Goal: Task Accomplishment & Management: Use online tool/utility

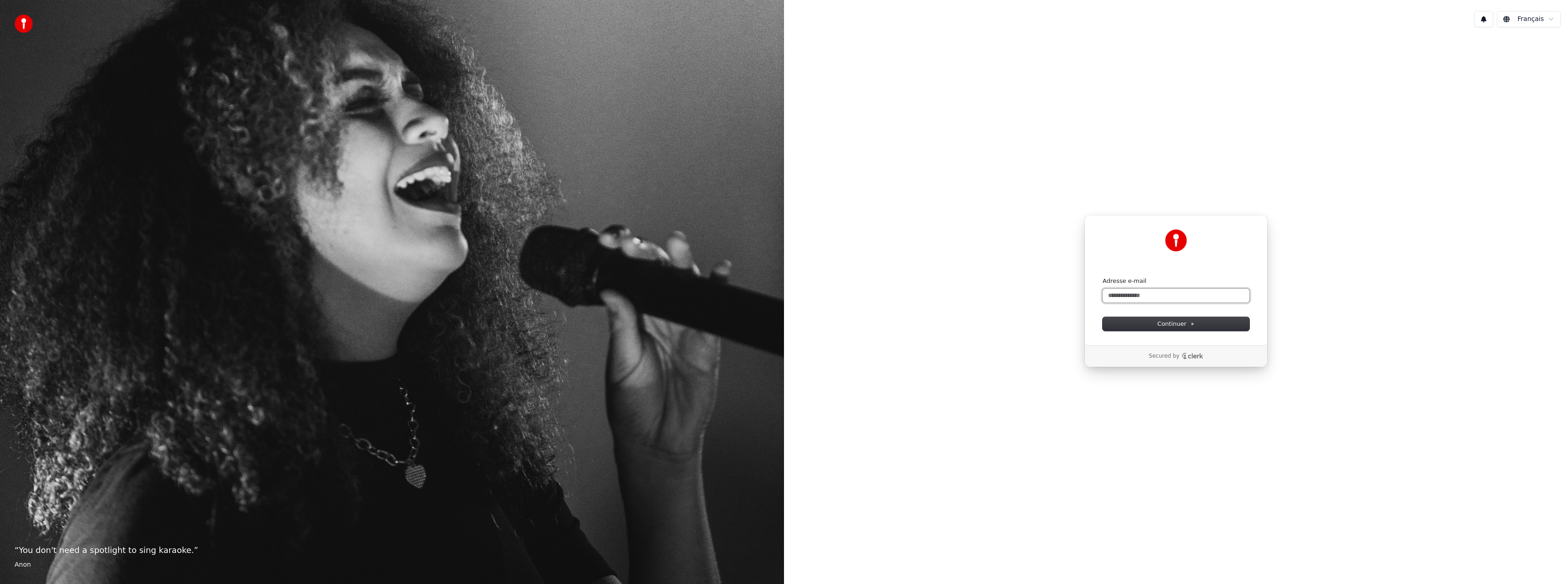
click at [1126, 294] on input "Adresse e-mail" at bounding box center [1175, 296] width 147 height 14
click at [1190, 321] on icon at bounding box center [1192, 323] width 4 height 4
type input "**********"
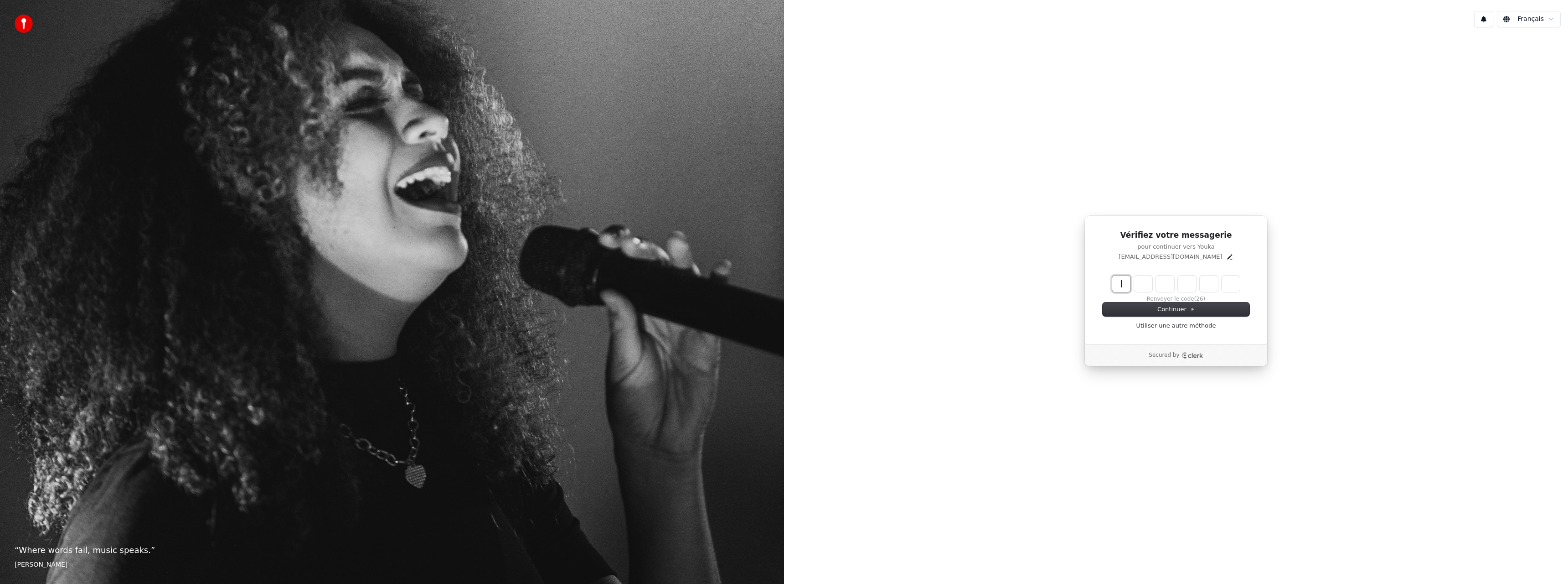
click at [1130, 285] on input "Enter verification code" at bounding box center [1185, 284] width 146 height 17
click at [1129, 287] on input "Enter verification code" at bounding box center [1185, 284] width 146 height 17
type input "******"
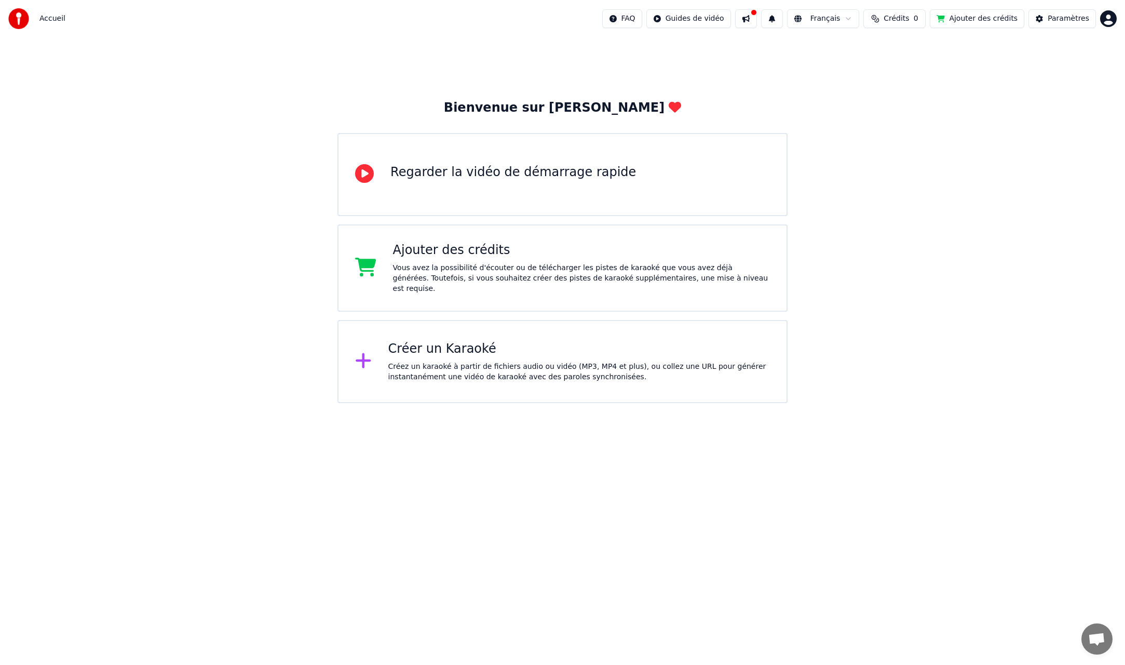
click at [369, 176] on icon at bounding box center [364, 173] width 19 height 19
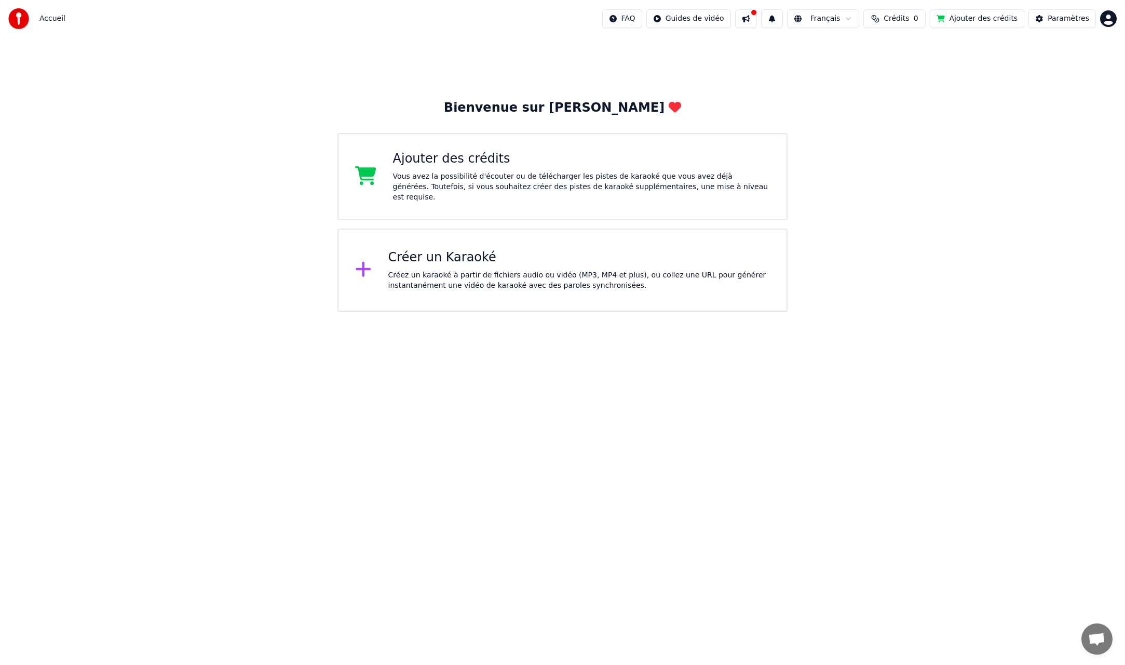
click at [519, 277] on div "Créez un karaoké à partir de fichiers audio ou vidéo (MP3, MP4 et plus), ou col…" at bounding box center [579, 280] width 382 height 21
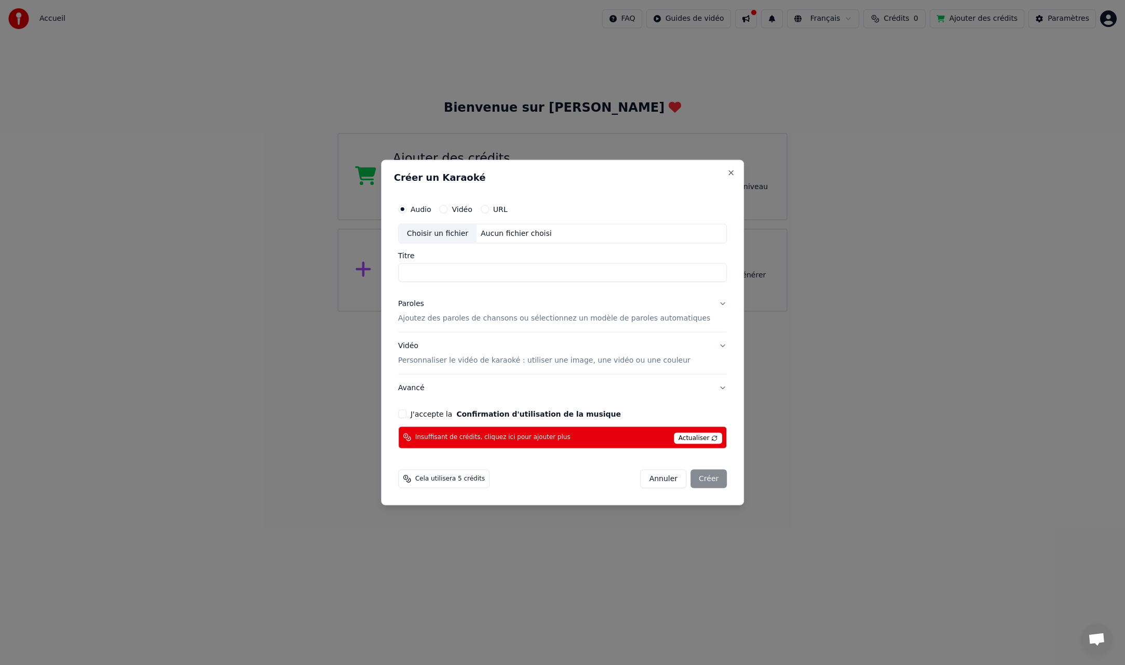
click at [448, 209] on button "Vidéo" at bounding box center [443, 209] width 8 height 8
click at [456, 232] on div "Choisir un fichier" at bounding box center [438, 233] width 78 height 19
type input "**********"
click at [535, 274] on input "**********" at bounding box center [562, 272] width 329 height 19
click at [407, 413] on button "J'accepte la Confirmation d'utilisation de la musique" at bounding box center [402, 413] width 8 height 8
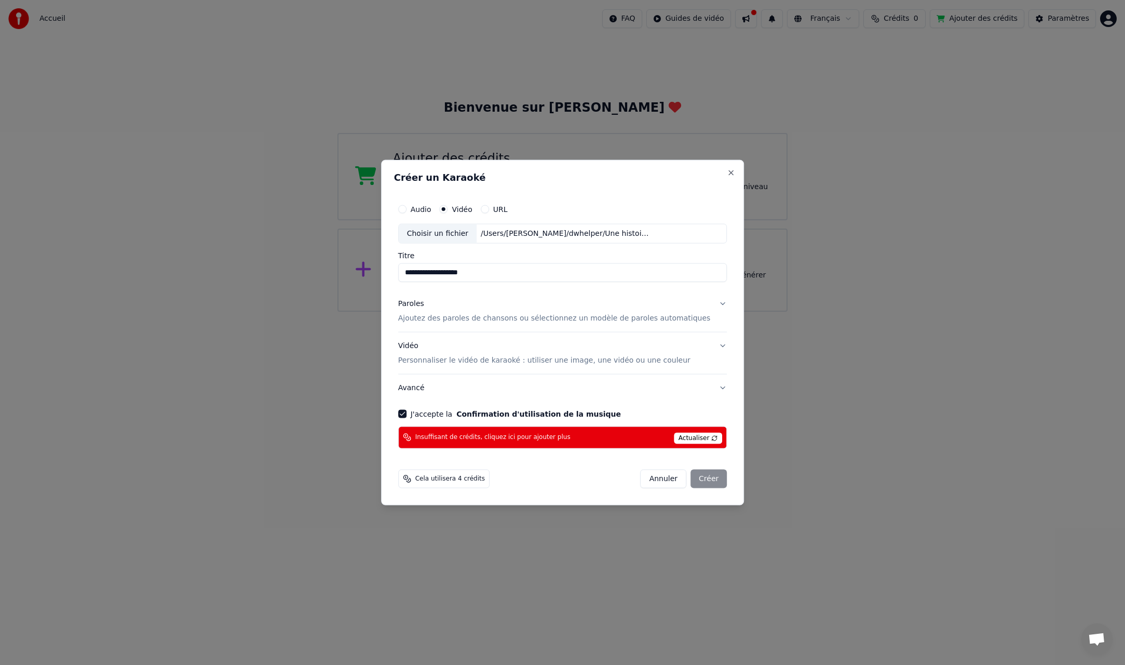
click at [705, 438] on span "Actualiser" at bounding box center [698, 437] width 49 height 11
click at [476, 481] on span "Cela utilisera 4 crédits" at bounding box center [450, 478] width 70 height 8
click at [708, 478] on div "Annuler Créer" at bounding box center [684, 478] width 87 height 19
drag, startPoint x: 575, startPoint y: 175, endPoint x: 538, endPoint y: 155, distance: 41.6
click at [539, 153] on body "**********" at bounding box center [562, 156] width 1125 height 312
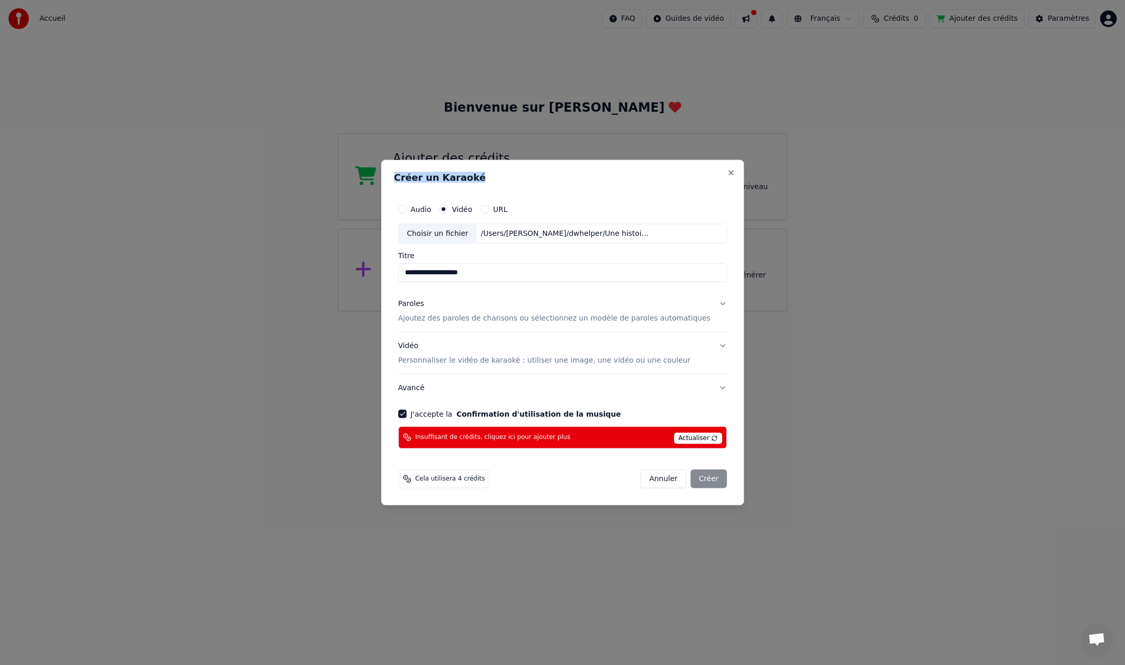
click at [713, 302] on button "Paroles Ajoutez des paroles de chansons ou sélectionnez un modèle de paroles au…" at bounding box center [562, 311] width 329 height 42
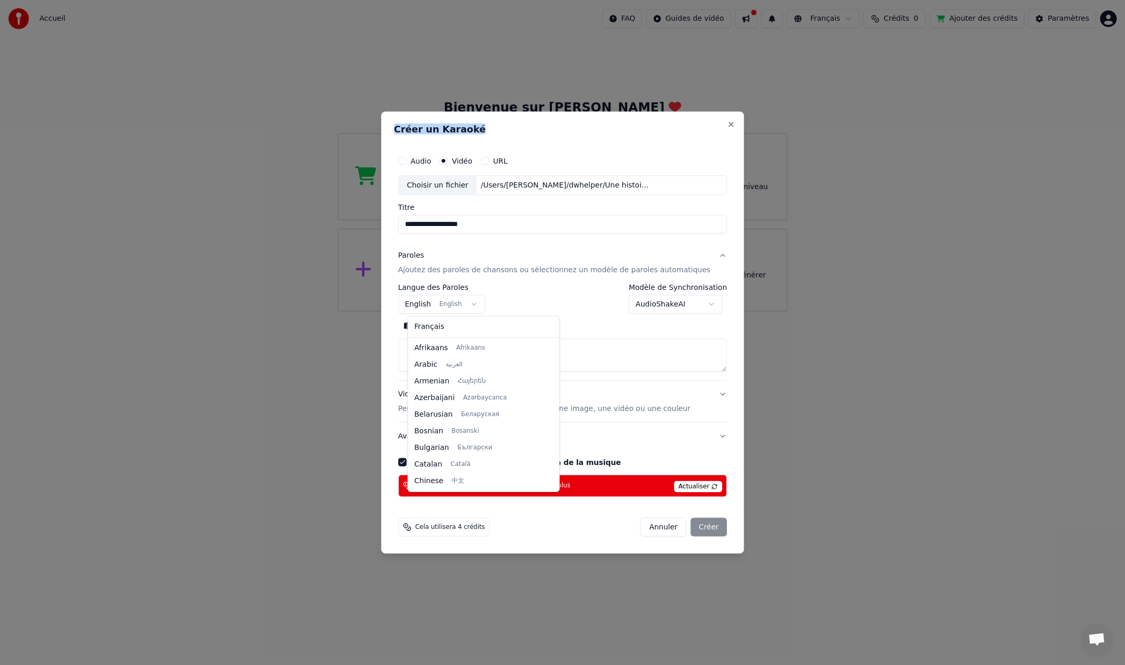
click at [480, 305] on body "**********" at bounding box center [562, 156] width 1125 height 312
select select "**"
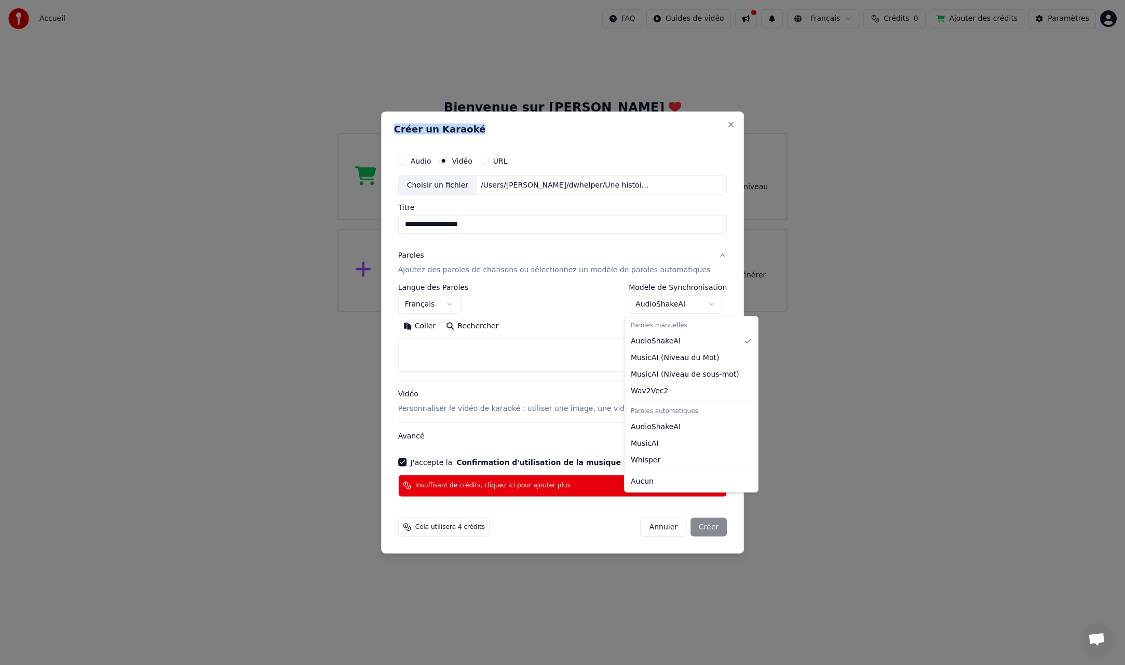
click at [706, 303] on body "**********" at bounding box center [562, 156] width 1125 height 312
click at [487, 312] on body "**********" at bounding box center [562, 156] width 1125 height 312
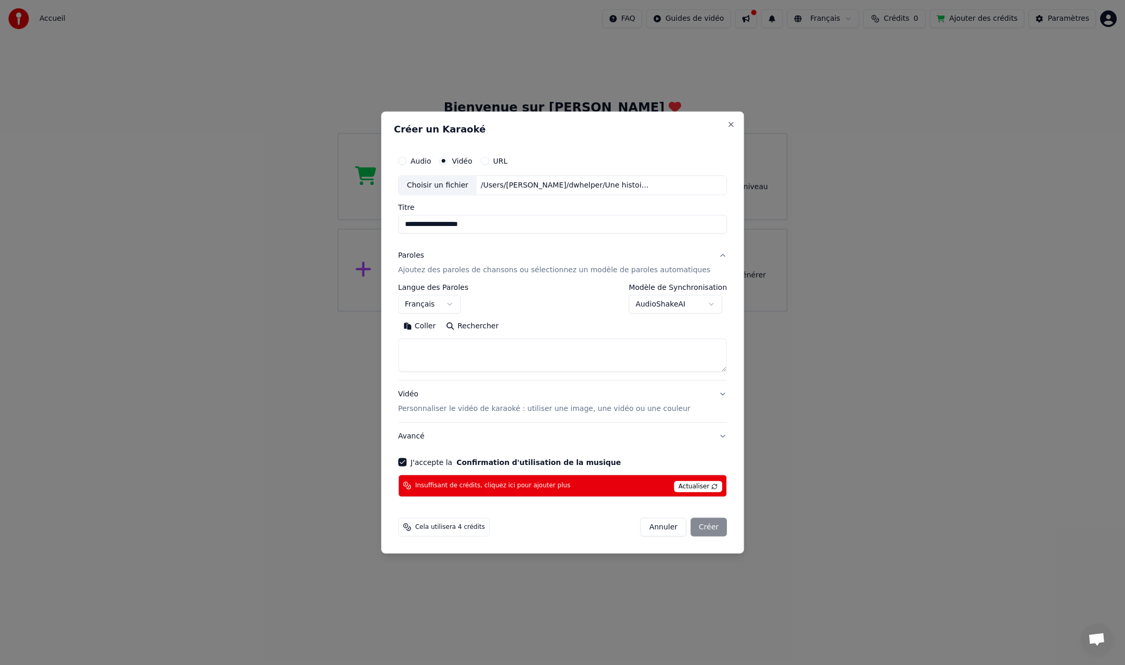
paste textarea "**********"
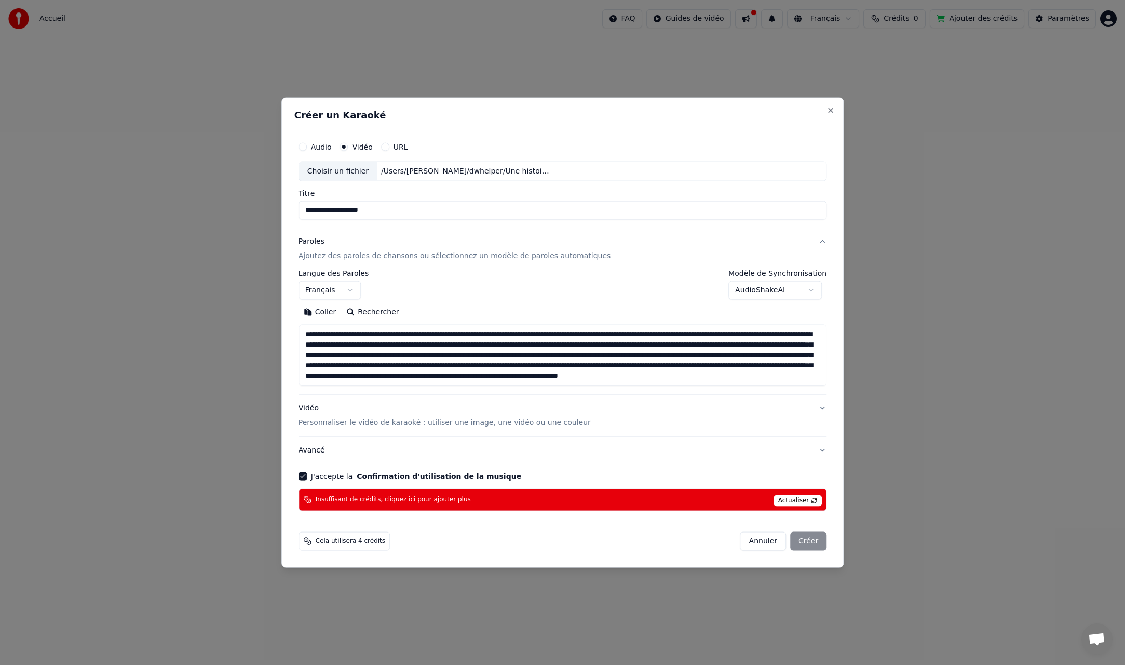
scroll to position [86, 0]
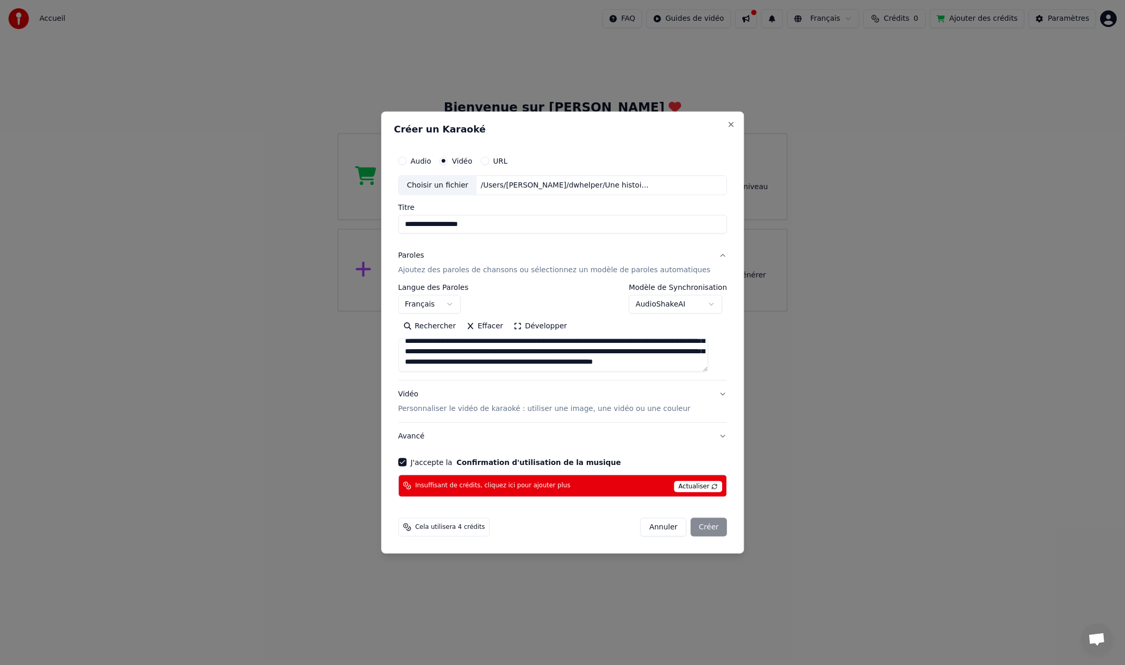
type textarea "**********"
click at [713, 394] on button "Vidéo Personnaliser le vidéo de karaoké : utiliser une image, une vidéo ou une …" at bounding box center [562, 402] width 329 height 42
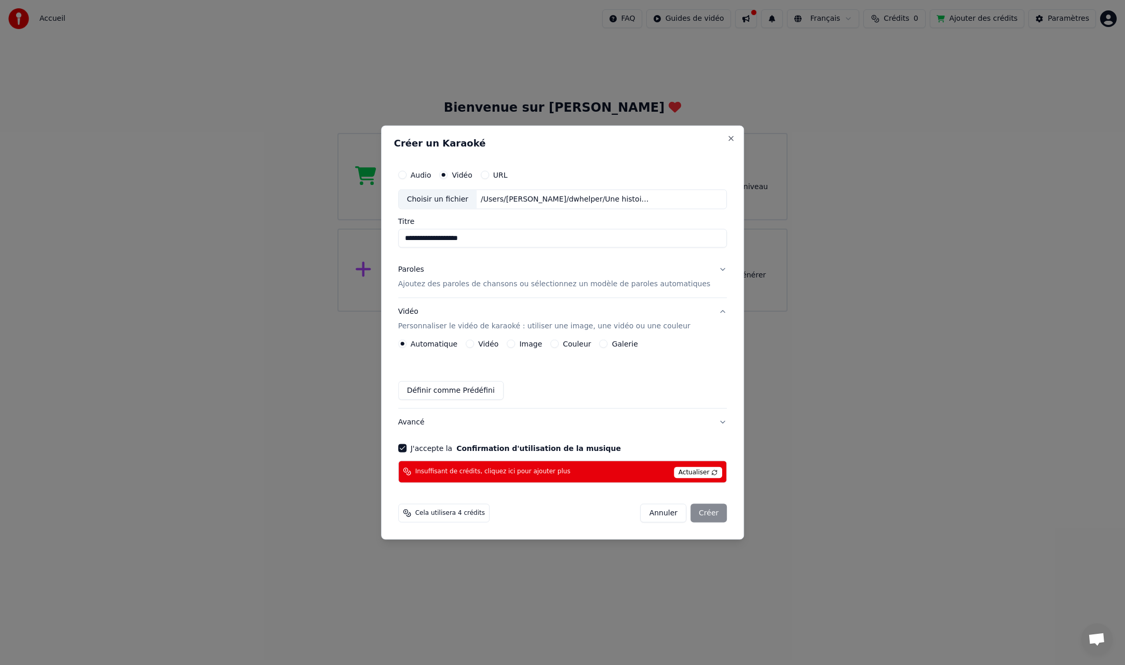
click at [468, 470] on span "Insuffisant de crédits, cliquez ici pour ajouter plus" at bounding box center [492, 471] width 155 height 8
click at [727, 137] on button "Close" at bounding box center [731, 139] width 8 height 8
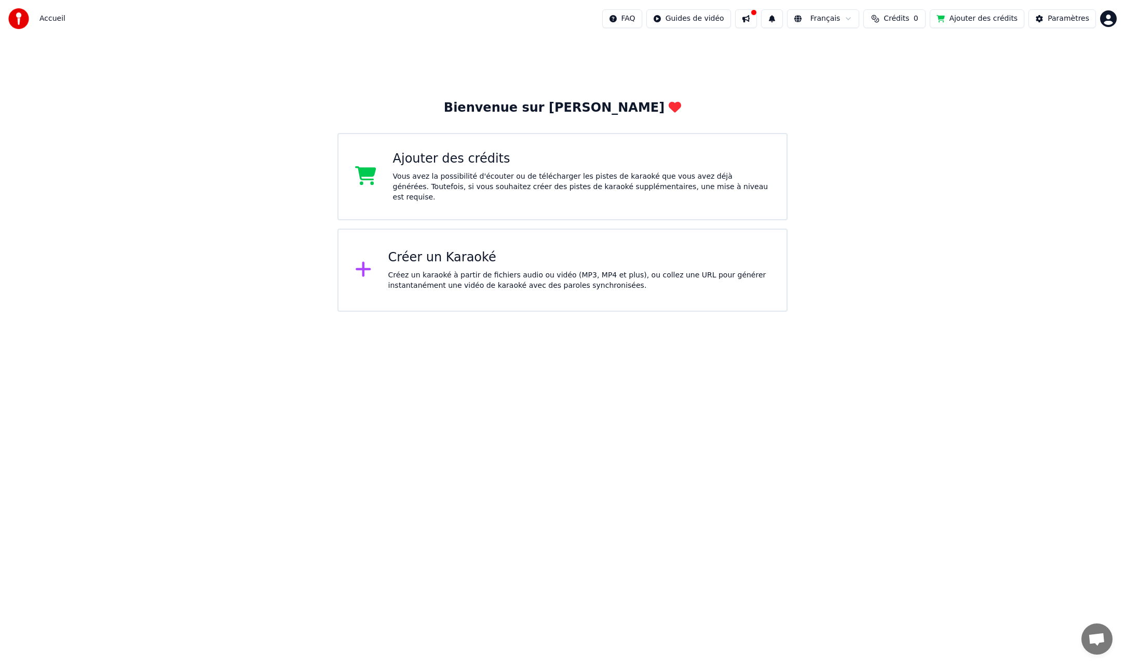
click at [945, 80] on div "Bienvenue sur Youka Ajouter des crédits Vous avez la possibilité d'écouter ou d…" at bounding box center [562, 174] width 1125 height 274
click at [1108, 16] on html "Accueil FAQ Guides de vidéo Français Crédits 0 Ajouter des crédits Paramètres B…" at bounding box center [562, 156] width 1125 height 312
click at [1047, 62] on span "Facturation" at bounding box center [1044, 67] width 41 height 10
click at [1114, 17] on html "Accueil FAQ Guides de vidéo Français Crédits 0 Ajouter des crédits Paramètres B…" at bounding box center [562, 156] width 1125 height 312
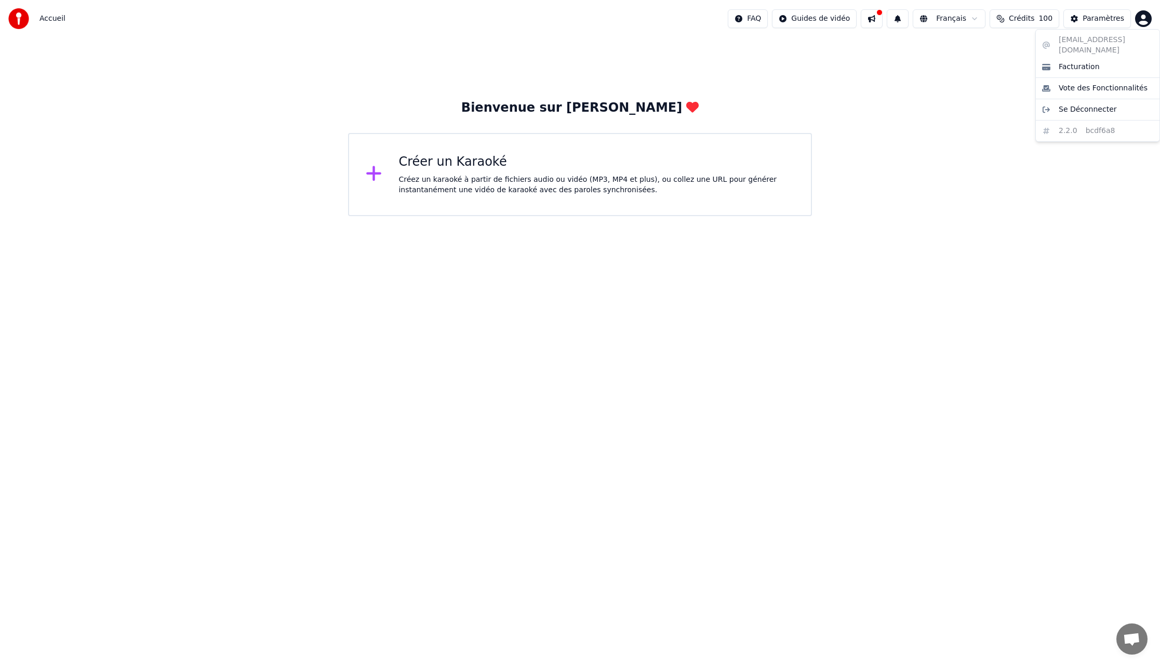
click at [1145, 18] on html "Accueil FAQ Guides de vidéo Français Crédits 100 Paramètres Bienvenue sur Youka…" at bounding box center [580, 108] width 1160 height 216
click at [825, 216] on html "Accueil FAQ Guides de vidéo Français Crédits 100 Paramètres Bienvenue sur Youka…" at bounding box center [580, 108] width 1160 height 216
click at [464, 166] on div "Créer un Karaoké" at bounding box center [596, 162] width 396 height 17
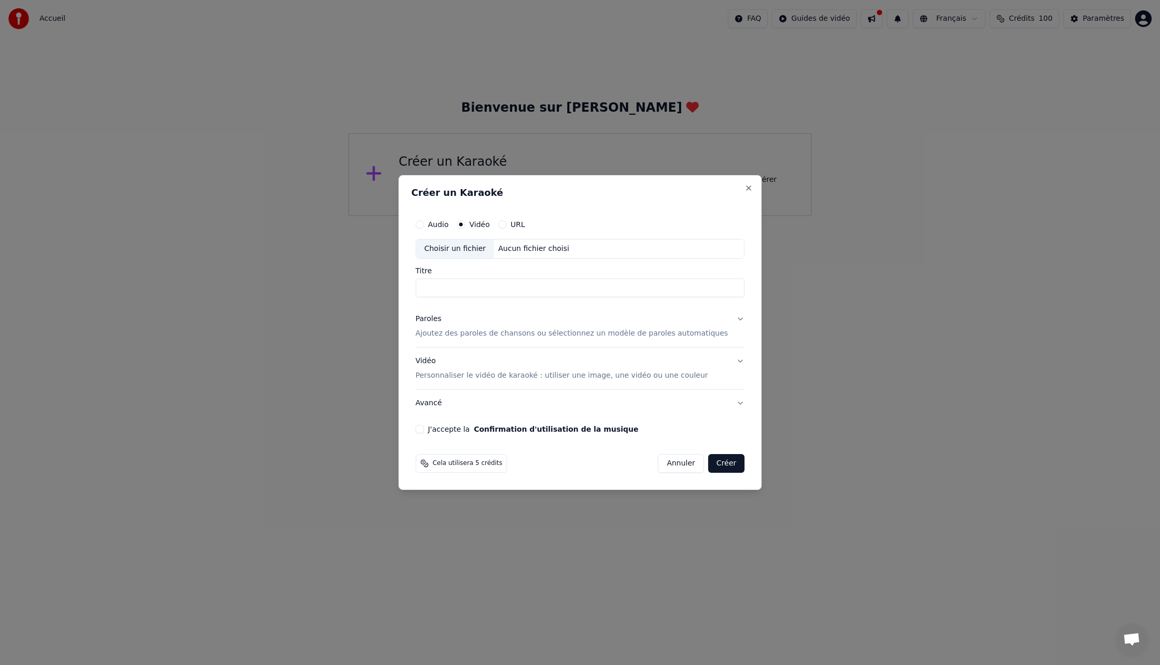
click at [424, 429] on button "J'accepte la Confirmation d'utilisation de la musique" at bounding box center [419, 429] width 8 height 8
click at [472, 245] on div "Choisir un fichier" at bounding box center [455, 248] width 78 height 19
type input "**********"
click at [730, 320] on button "Paroles Ajoutez des paroles de chansons ou sélectionnez un modèle de paroles au…" at bounding box center [579, 326] width 329 height 42
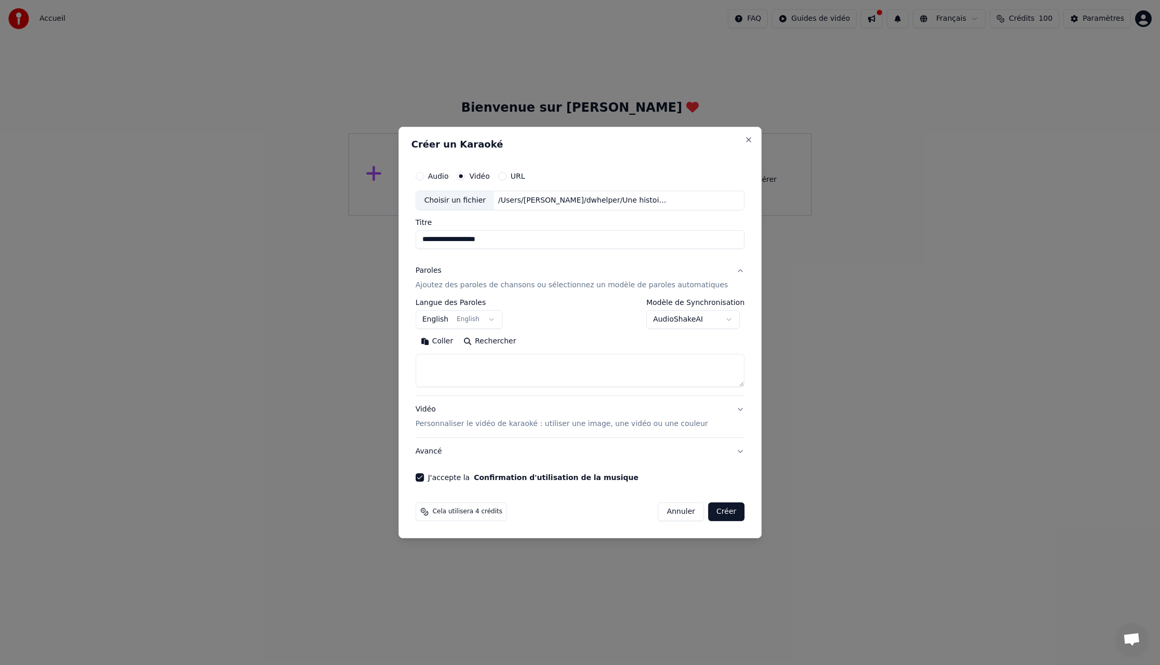
click at [498, 318] on button "English English" at bounding box center [458, 319] width 87 height 19
select select "**"
click at [727, 216] on body "**********" at bounding box center [580, 108] width 1160 height 216
click at [605, 216] on body "**********" at bounding box center [580, 108] width 1160 height 216
click at [457, 341] on button "Coller" at bounding box center [436, 341] width 43 height 17
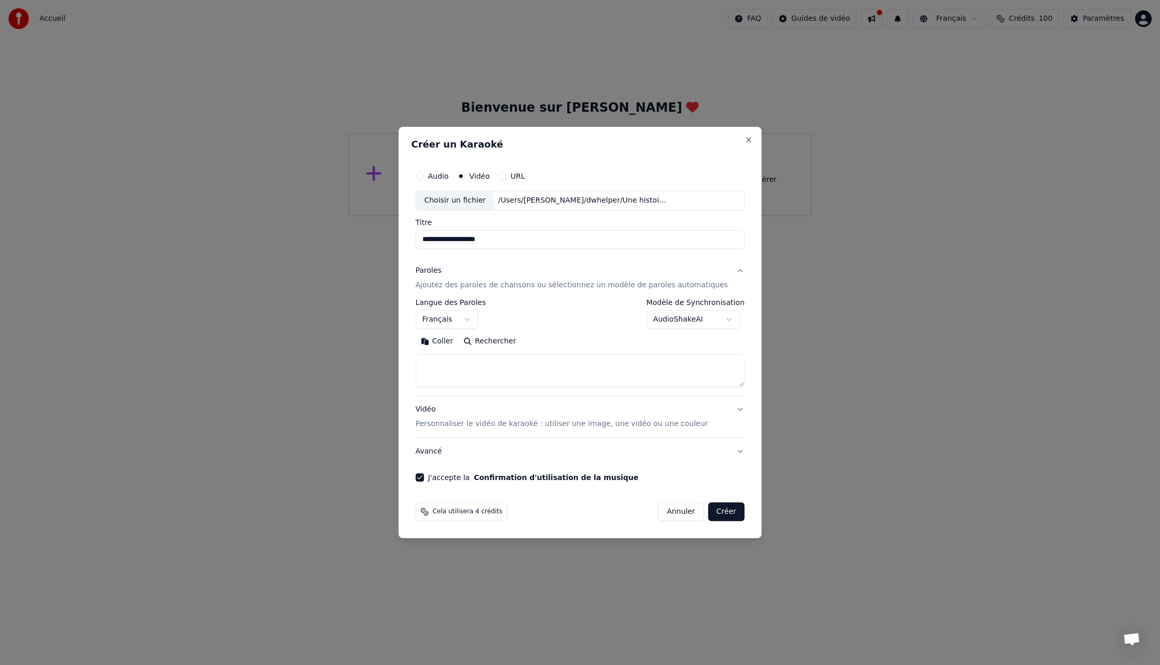
type textarea "**********"
drag, startPoint x: 504, startPoint y: 366, endPoint x: 407, endPoint y: 363, distance: 96.6
click at [407, 363] on div "**********" at bounding box center [580, 332] width 364 height 411
click at [492, 358] on textarea at bounding box center [570, 370] width 310 height 33
click at [492, 359] on textarea at bounding box center [570, 370] width 310 height 33
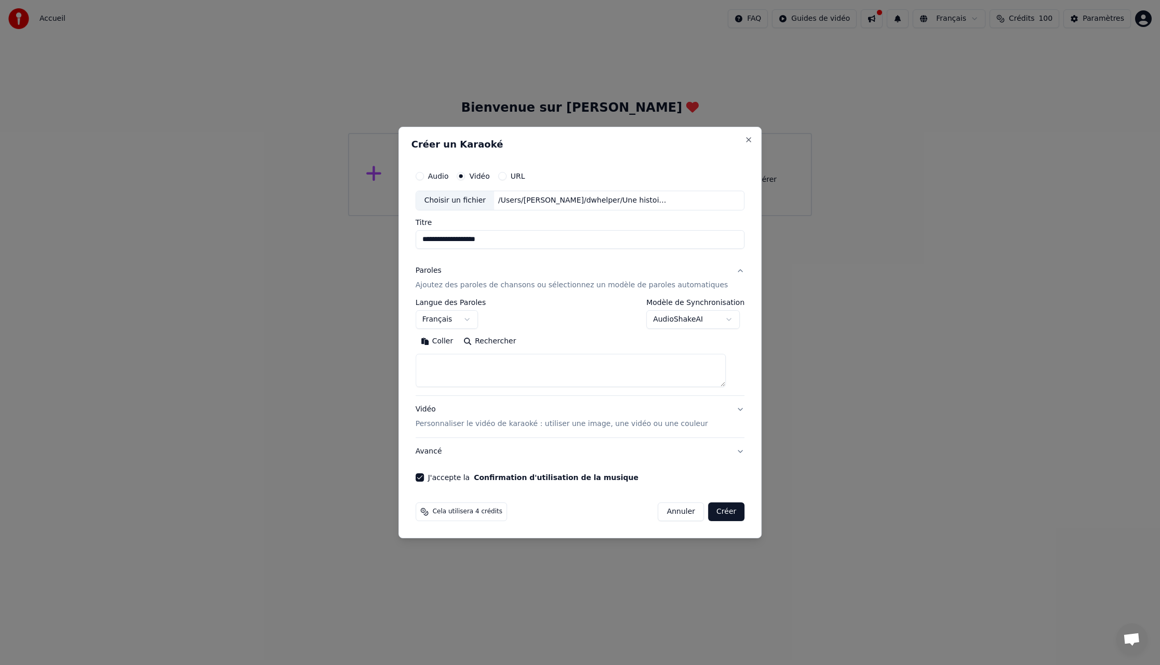
paste textarea "**********"
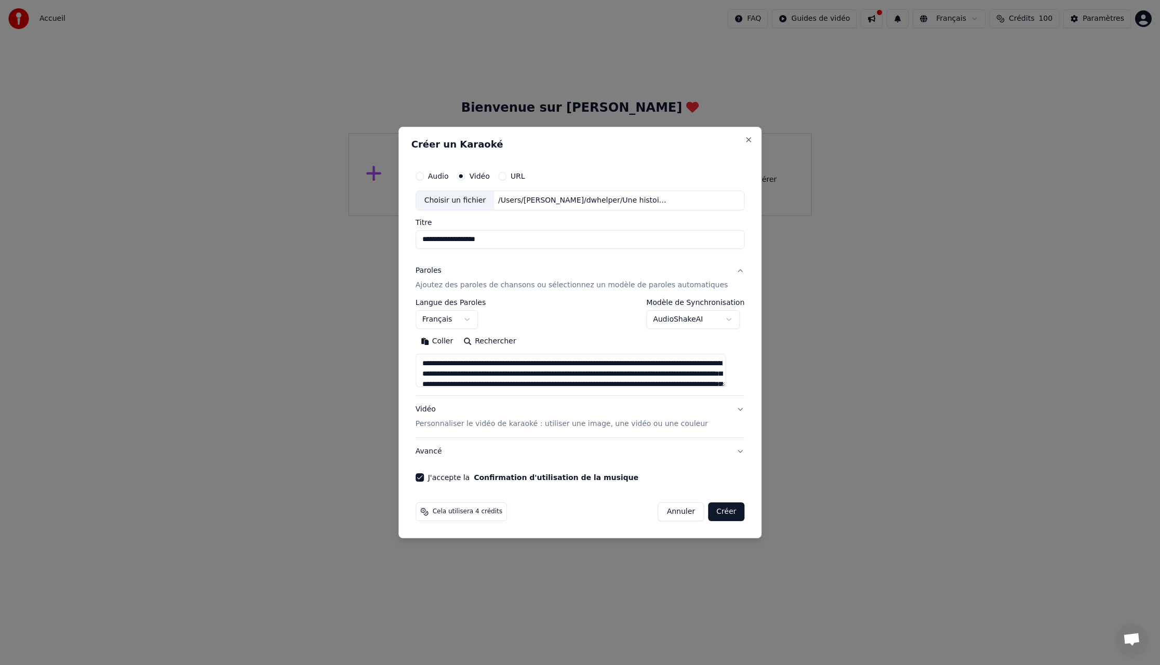
scroll to position [85, 0]
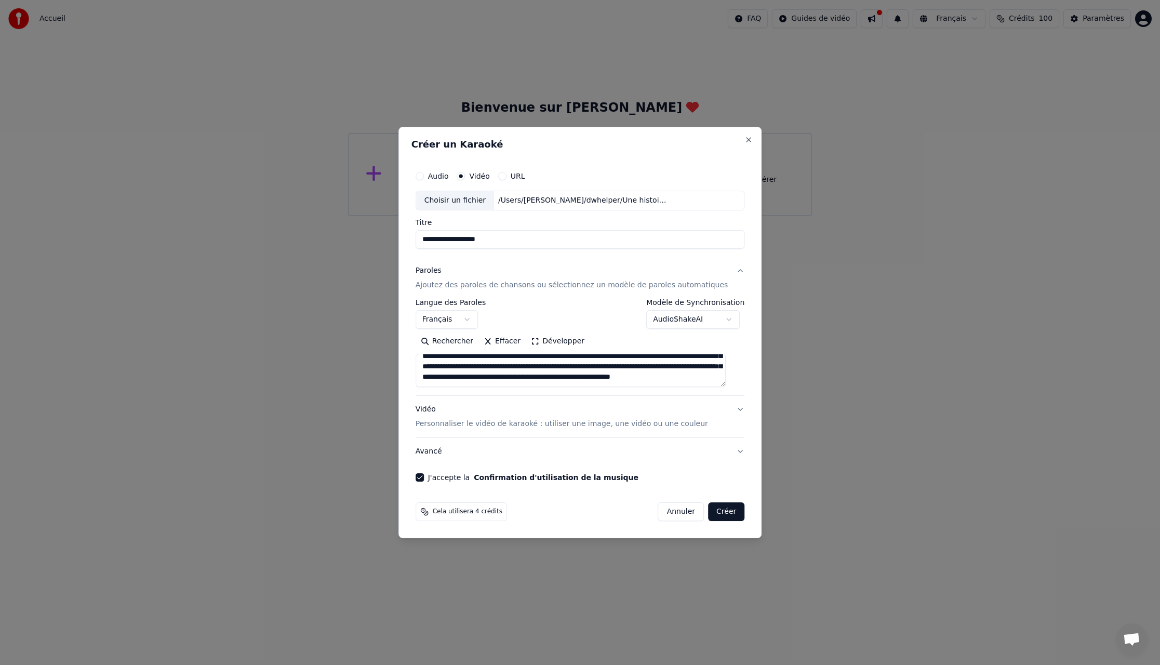
type textarea "**********"
click at [731, 409] on button "Vidéo Personnaliser le vidéo de karaoké : utiliser une image, une vidéo ou une …" at bounding box center [579, 417] width 329 height 42
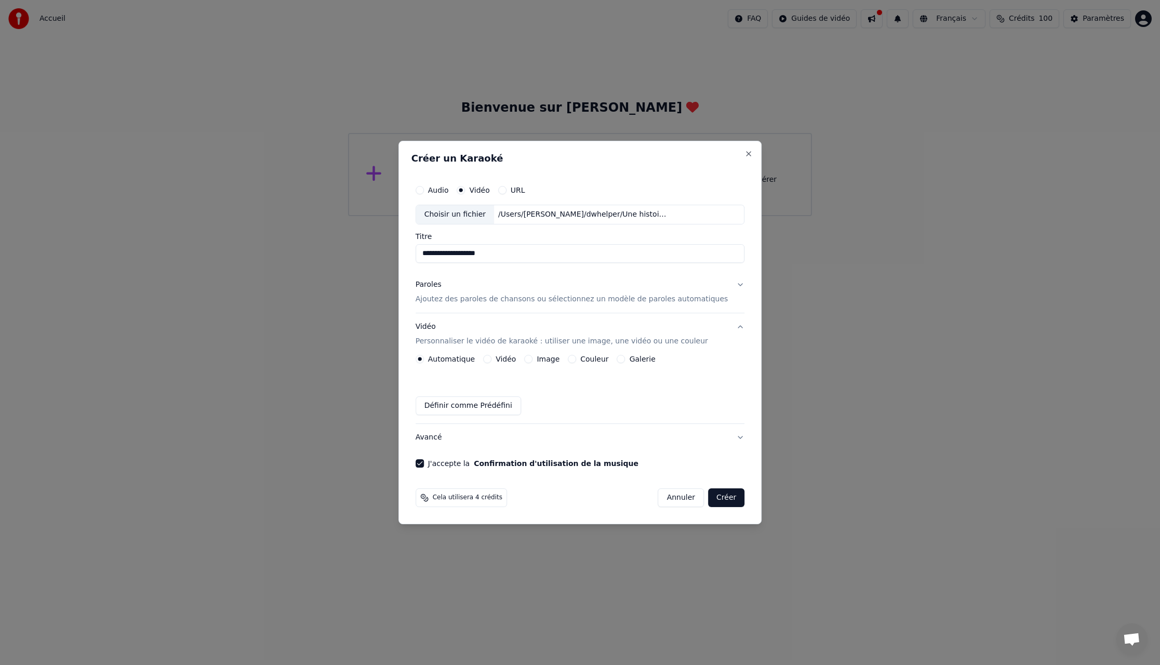
click at [719, 497] on button "Créer" at bounding box center [726, 497] width 36 height 19
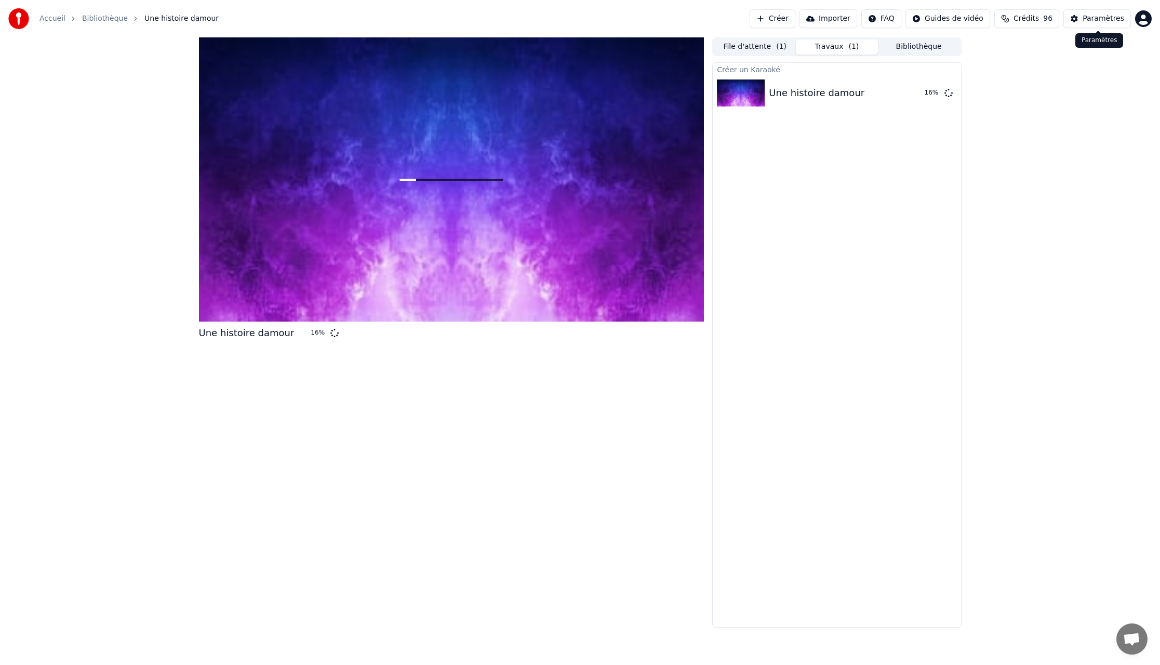
click at [1115, 14] on div "Paramètres" at bounding box center [1103, 19] width 42 height 10
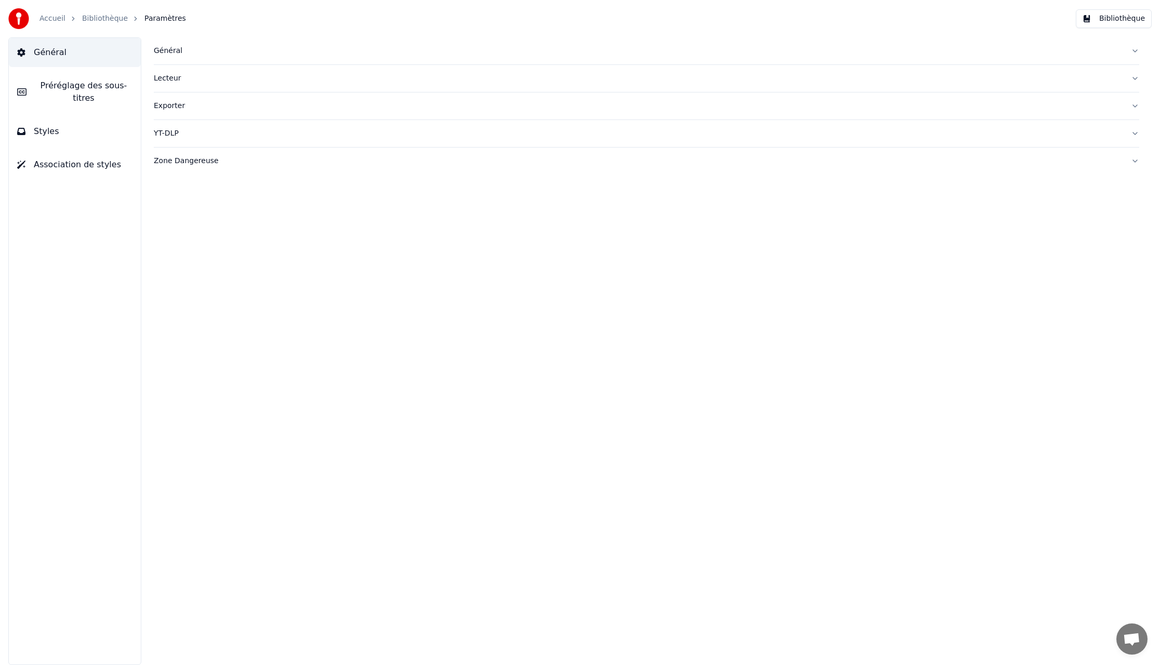
click at [1134, 50] on button "Général" at bounding box center [646, 50] width 985 height 27
click at [1134, 246] on button "Lecteur" at bounding box center [646, 246] width 985 height 27
click at [1135, 198] on button "Exporter" at bounding box center [646, 199] width 985 height 27
click at [1134, 311] on button "YT-DLP" at bounding box center [646, 311] width 985 height 27
click at [1133, 249] on button "Zone Dangereuse" at bounding box center [646, 250] width 985 height 27
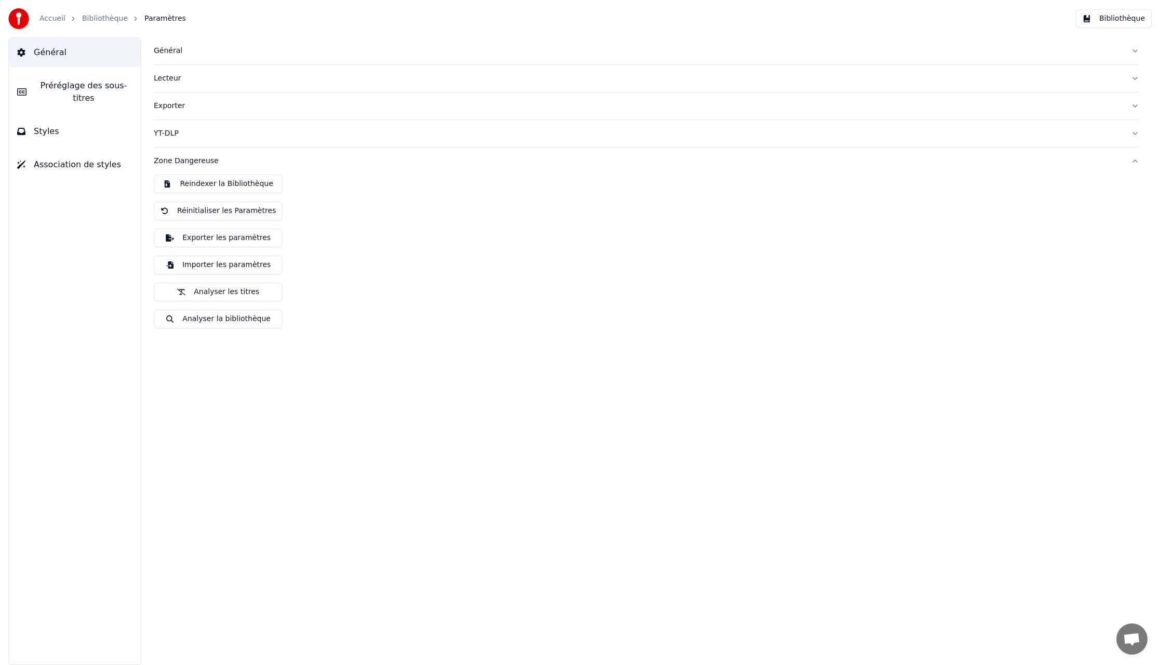
click at [98, 17] on link "Bibliothèque" at bounding box center [105, 19] width 46 height 10
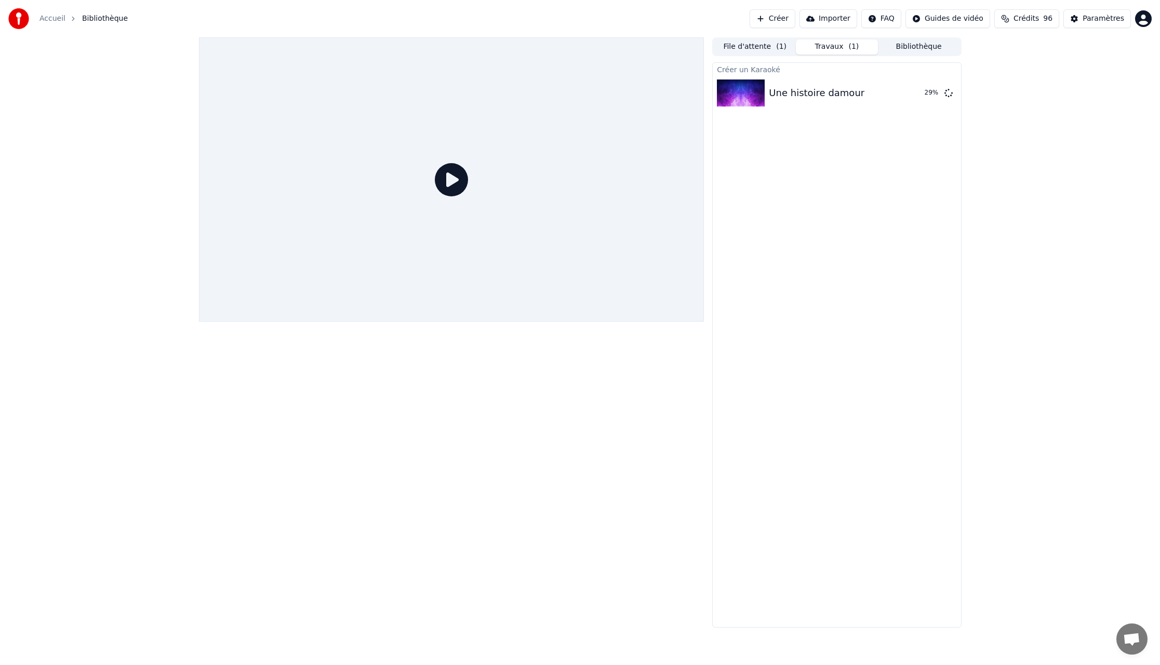
click at [45, 18] on link "Accueil" at bounding box center [52, 19] width 26 height 10
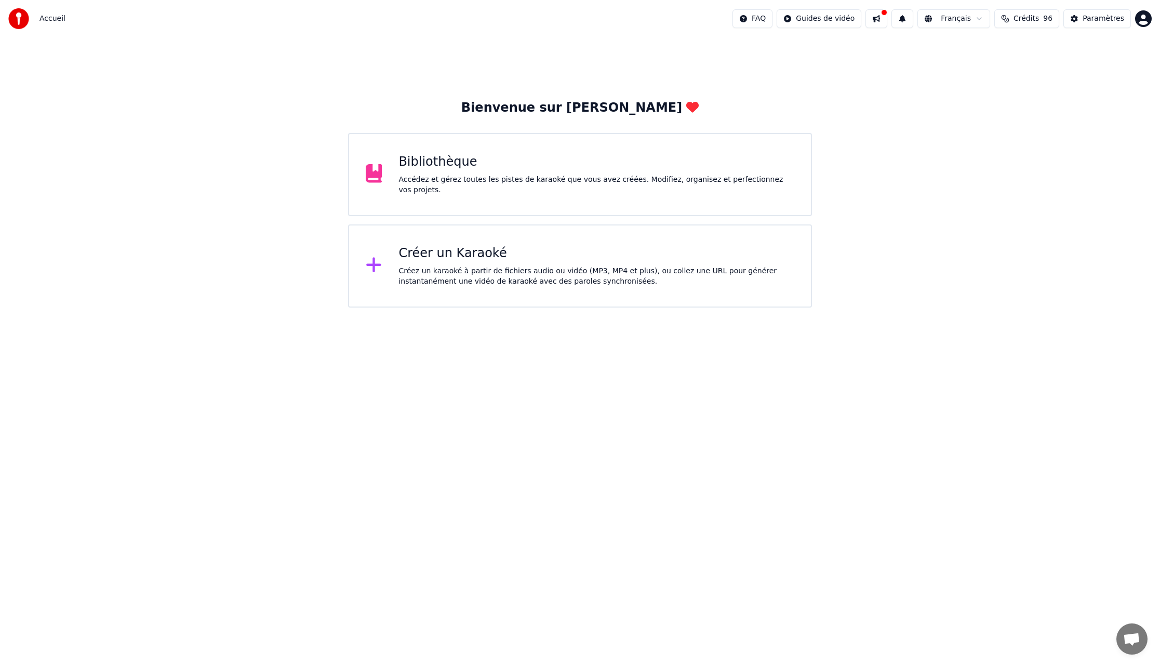
click at [513, 176] on div "Accédez et gérez toutes les pistes de karaoké que vous avez créées. Modifiez, o…" at bounding box center [596, 185] width 396 height 21
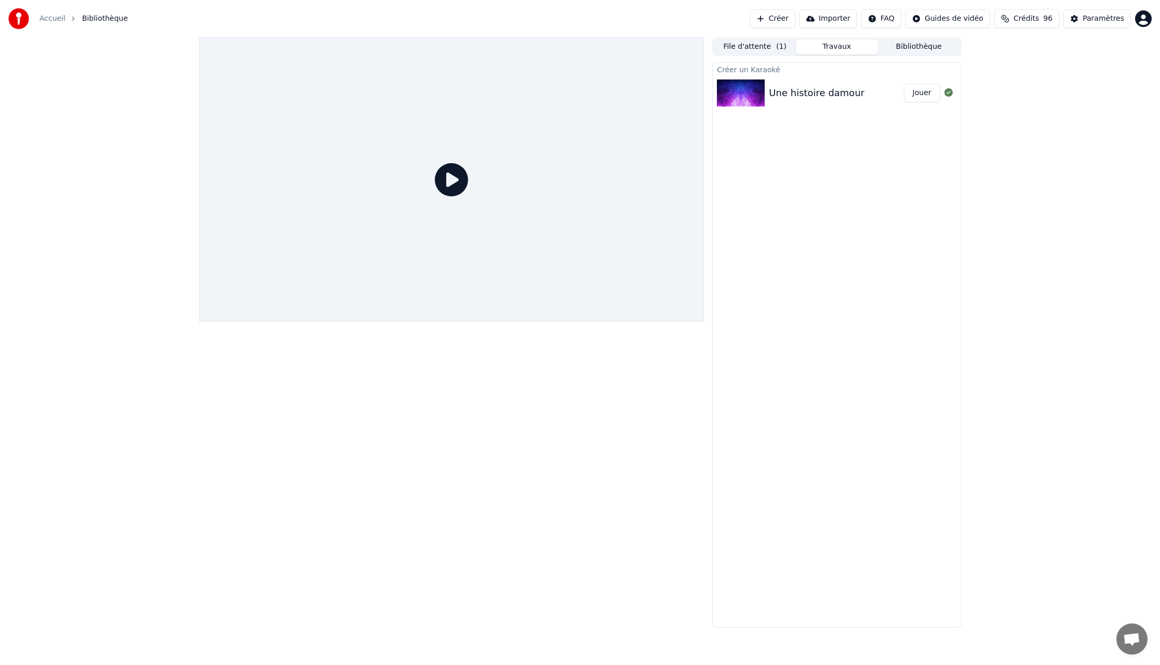
click at [450, 173] on icon at bounding box center [451, 179] width 33 height 33
click at [453, 179] on icon at bounding box center [451, 179] width 33 height 33
click at [744, 97] on img at bounding box center [741, 92] width 48 height 27
click at [920, 92] on button "Jouer" at bounding box center [922, 93] width 36 height 19
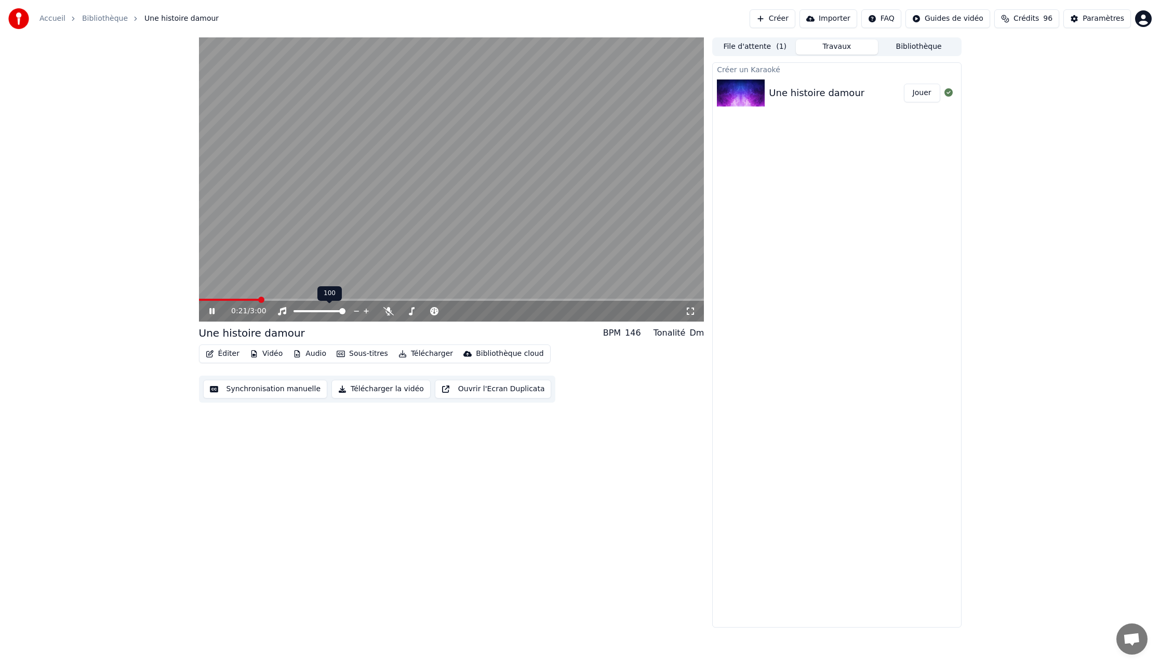
click at [345, 311] on span at bounding box center [342, 311] width 6 height 6
click at [386, 309] on icon at bounding box center [388, 311] width 10 height 8
click at [388, 310] on icon at bounding box center [389, 311] width 6 height 8
click at [410, 311] on icon at bounding box center [411, 311] width 10 height 8
click at [413, 311] on icon at bounding box center [411, 311] width 10 height 8
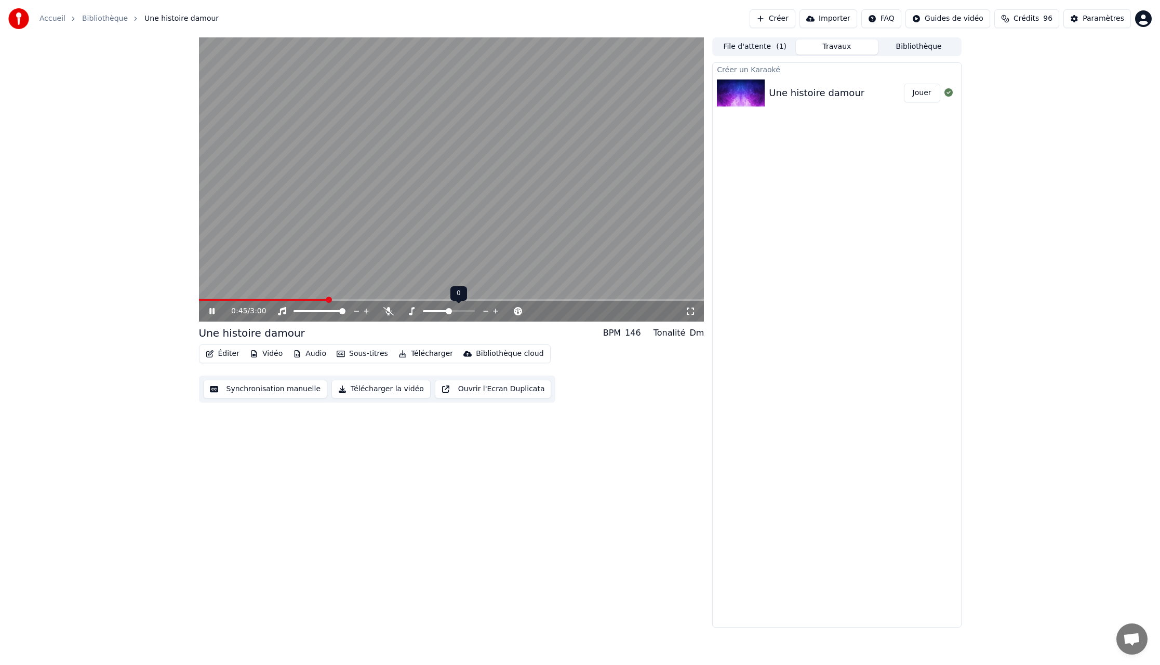
click at [447, 311] on span at bounding box center [449, 311] width 6 height 6
click at [400, 310] on span at bounding box center [403, 311] width 6 height 6
click at [282, 310] on div at bounding box center [324, 311] width 94 height 10
click at [386, 311] on div at bounding box center [430, 311] width 94 height 10
click at [324, 311] on span at bounding box center [323, 311] width 6 height 6
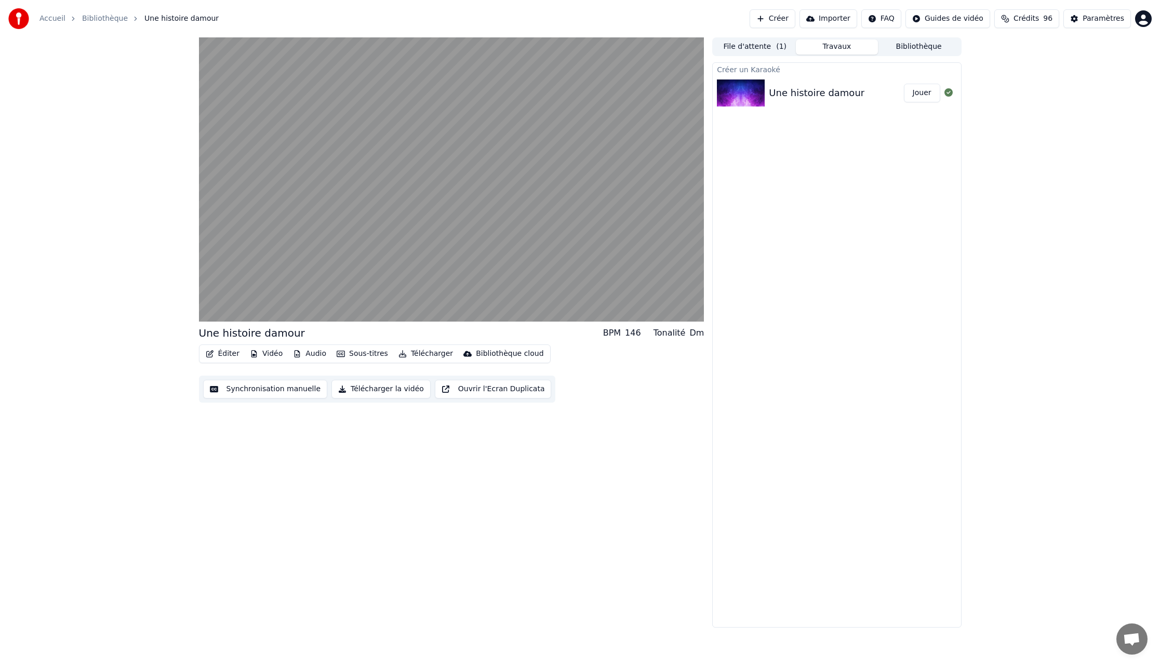
click at [383, 387] on button "Télécharger la vidéo" at bounding box center [380, 389] width 99 height 19
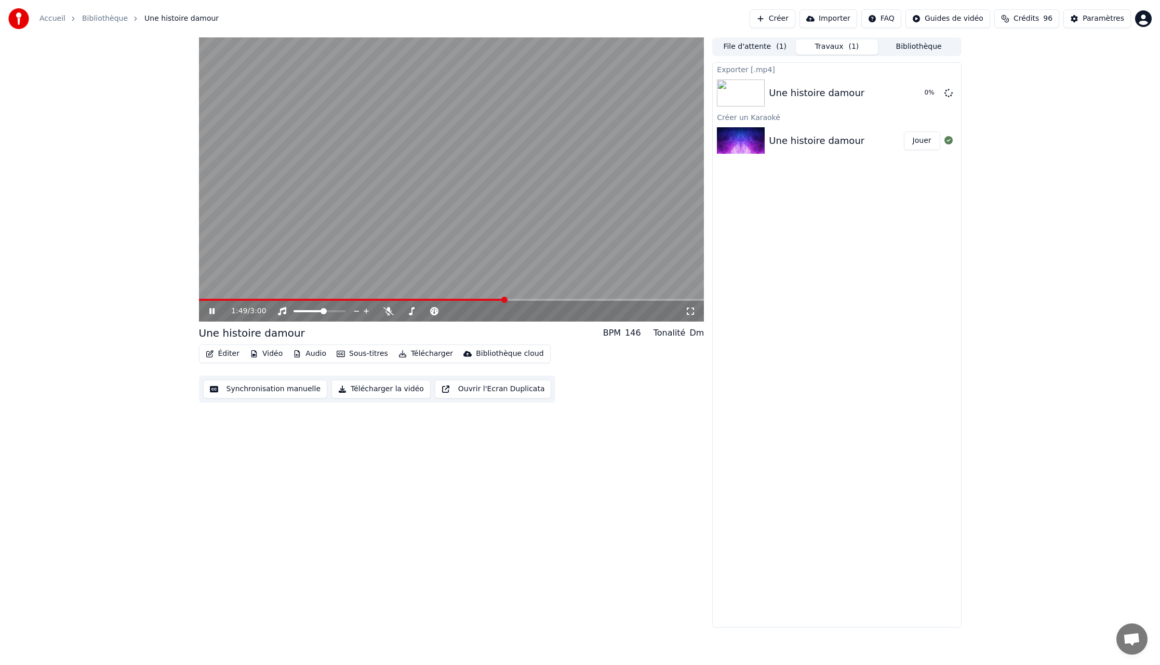
click at [213, 311] on icon at bounding box center [211, 311] width 5 height 6
click at [920, 91] on button "Afficher" at bounding box center [917, 93] width 46 height 19
click at [927, 93] on button "Afficher" at bounding box center [917, 93] width 46 height 19
click at [223, 353] on button "Éditer" at bounding box center [223, 353] width 42 height 15
click at [304, 353] on button "Audio" at bounding box center [310, 353] width 42 height 15
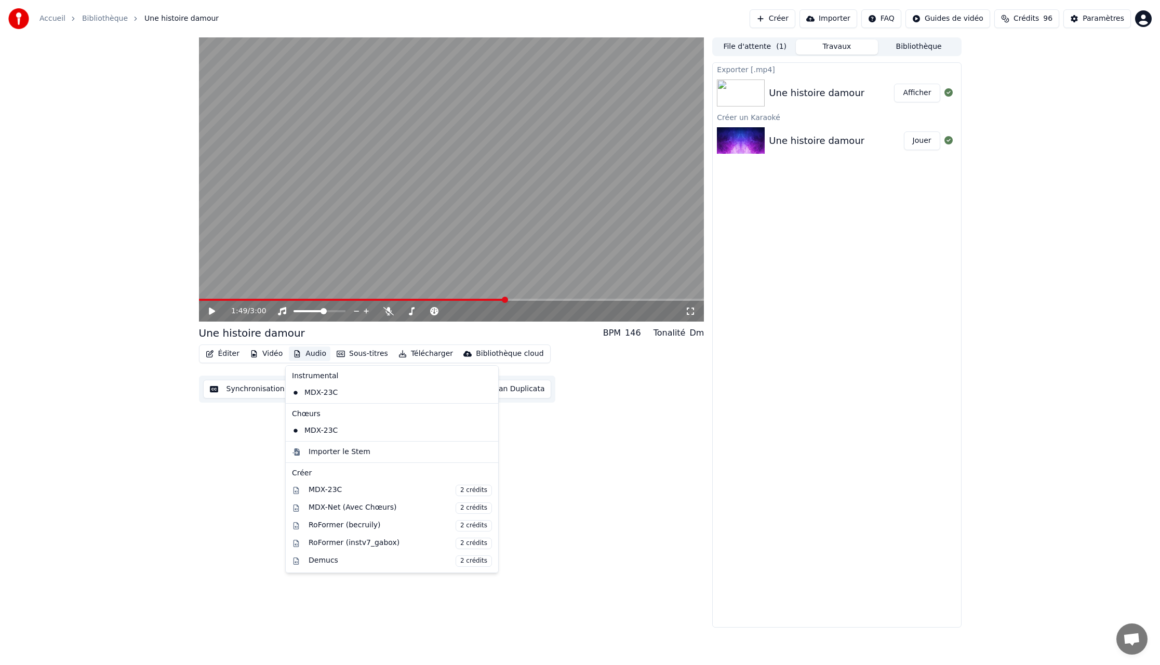
click at [304, 353] on button "Audio" at bounding box center [310, 353] width 42 height 15
click at [296, 490] on div "MDX-23C 2 crédits" at bounding box center [392, 490] width 208 height 18
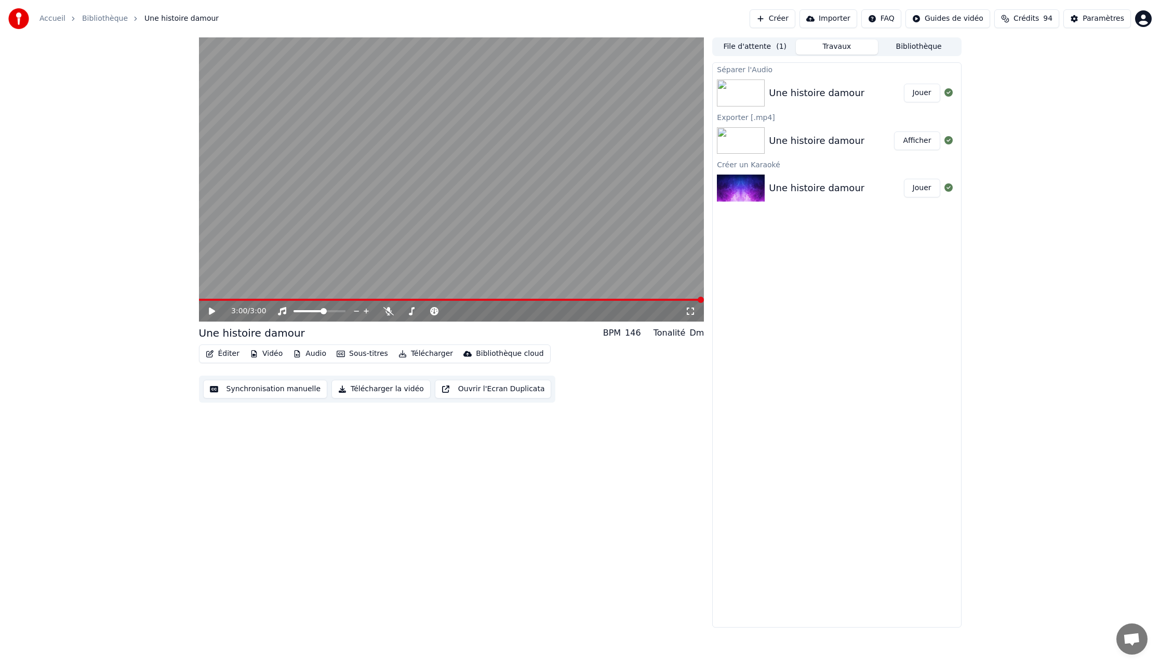
click at [924, 93] on button "Jouer" at bounding box center [922, 93] width 36 height 19
click at [250, 300] on span at bounding box center [451, 300] width 505 height 2
click at [345, 311] on span at bounding box center [342, 311] width 6 height 6
click at [390, 313] on div at bounding box center [430, 311] width 94 height 10
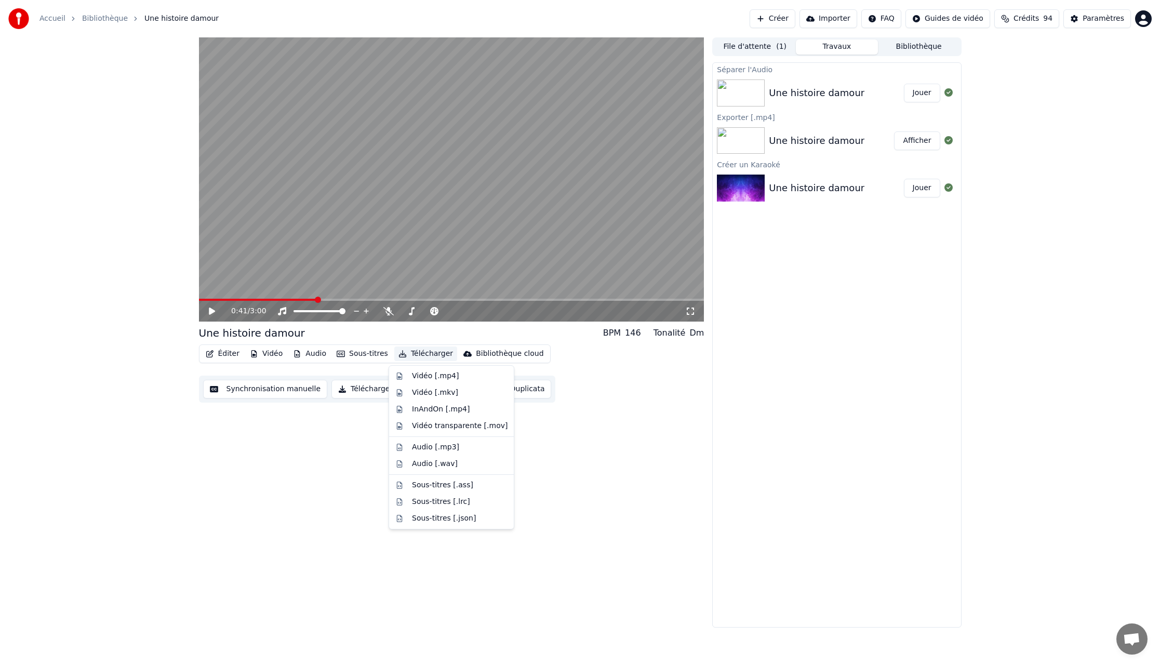
click at [425, 352] on button "Télécharger" at bounding box center [425, 353] width 63 height 15
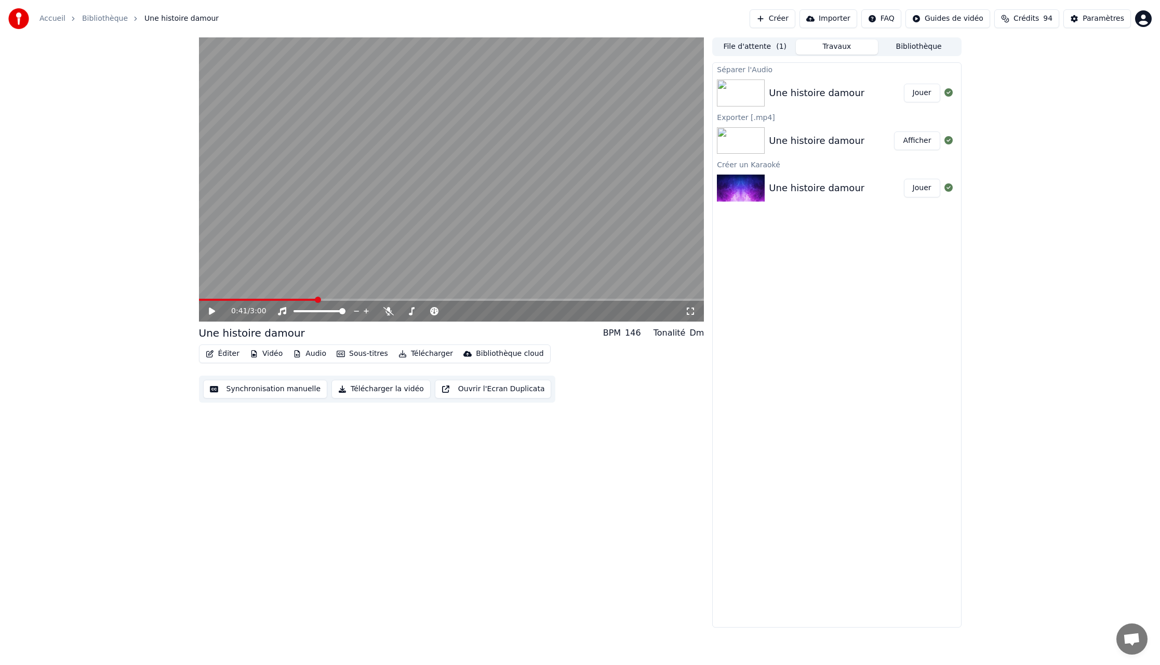
click at [533, 484] on div "0:41 / 3:00 Une histoire damour BPM 146 Tonalité Dm Éditer Vidéo Audio Sous-tit…" at bounding box center [451, 332] width 505 height 590
click at [487, 390] on button "Ouvrir l'Ecran Duplicata" at bounding box center [493, 389] width 117 height 19
click at [464, 252] on video at bounding box center [451, 179] width 505 height 284
drag, startPoint x: 209, startPoint y: 311, endPoint x: 267, endPoint y: 314, distance: 58.3
click at [209, 311] on icon at bounding box center [212, 310] width 6 height 7
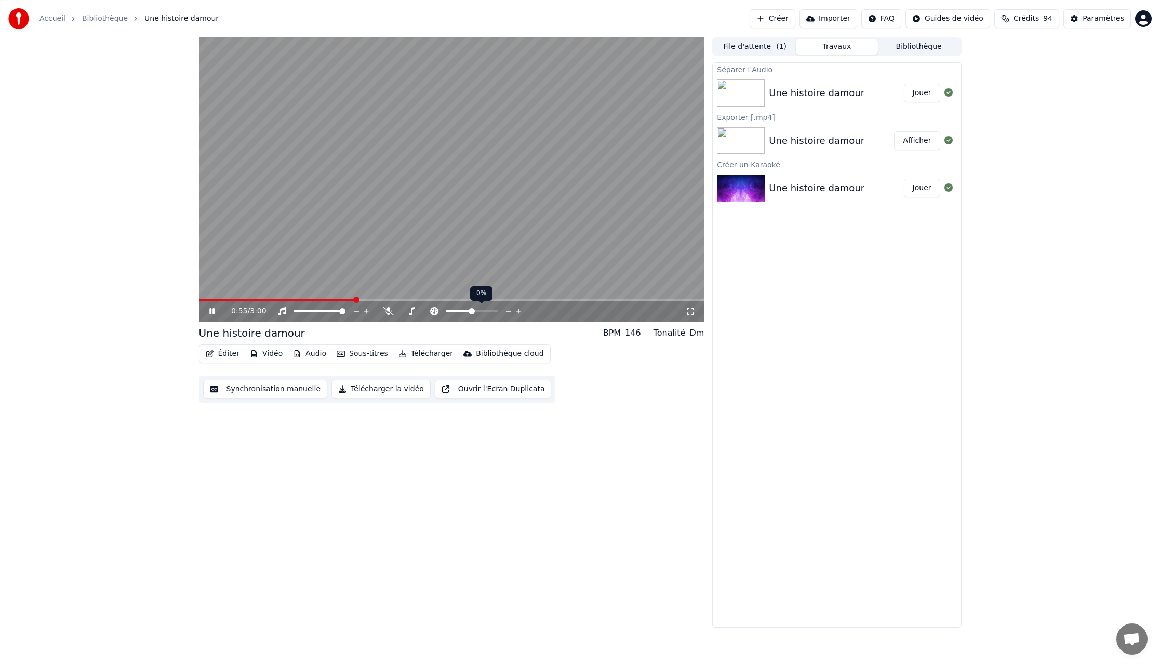
click at [472, 310] on span at bounding box center [471, 311] width 6 height 6
click at [446, 311] on span at bounding box center [445, 311] width 6 height 6
click at [449, 311] on span at bounding box center [449, 311] width 6 height 6
click at [212, 308] on icon at bounding box center [211, 311] width 5 height 6
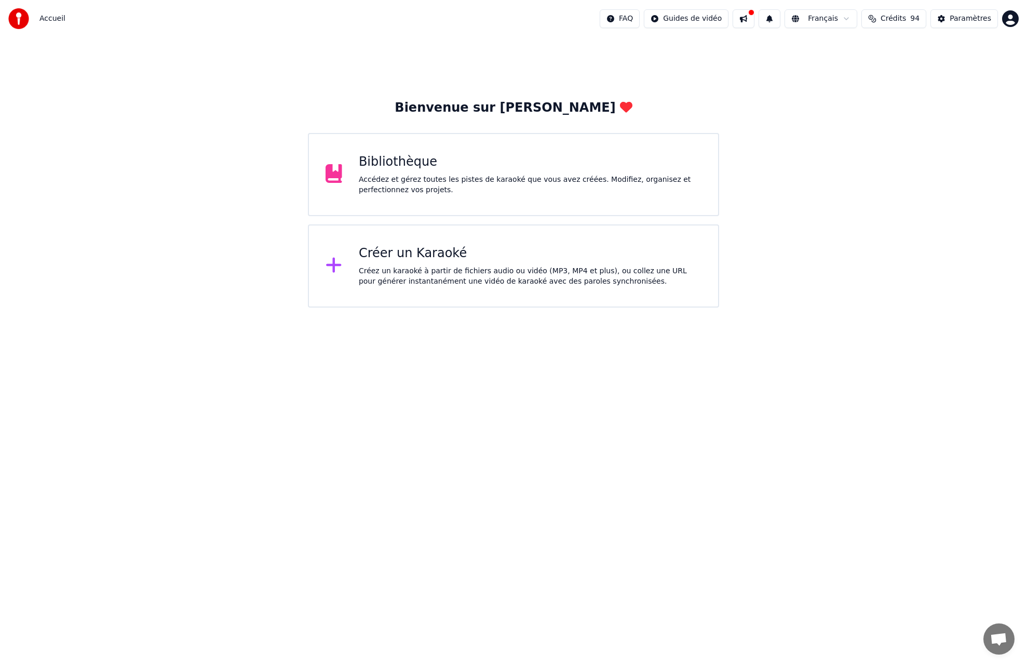
click at [555, 182] on div "Accédez et gérez toutes les pistes de karaoké que vous avez créées. Modifiez, o…" at bounding box center [530, 185] width 343 height 21
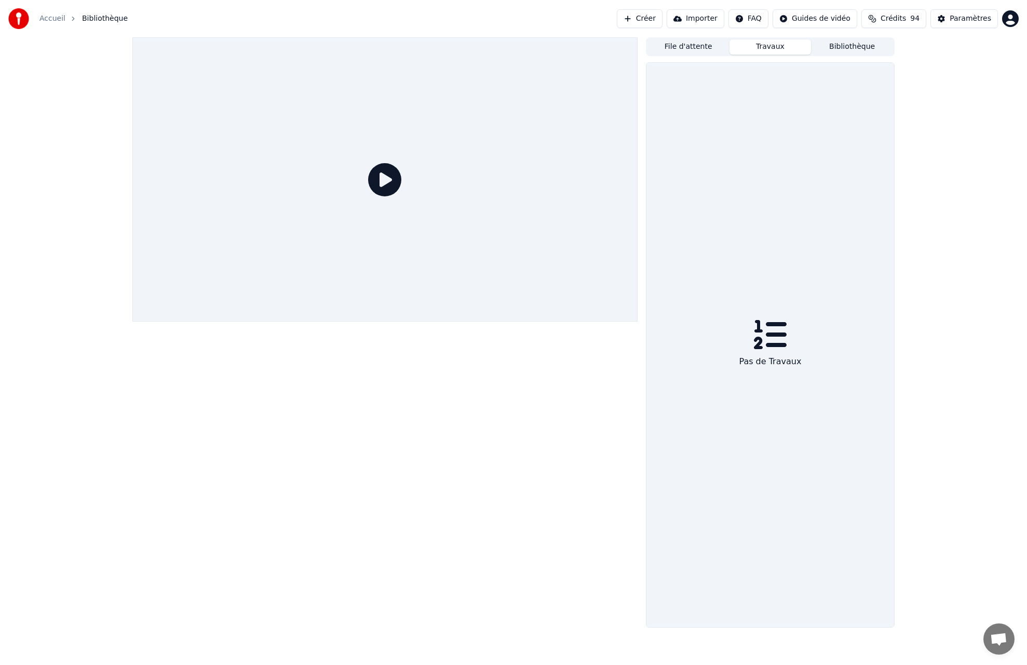
click at [779, 46] on button "Travaux" at bounding box center [771, 46] width 82 height 15
click at [778, 46] on button "Travaux" at bounding box center [771, 46] width 82 height 15
click at [703, 44] on button "File d'attente" at bounding box center [689, 46] width 82 height 15
click at [850, 44] on button "Bibliothèque" at bounding box center [852, 46] width 82 height 15
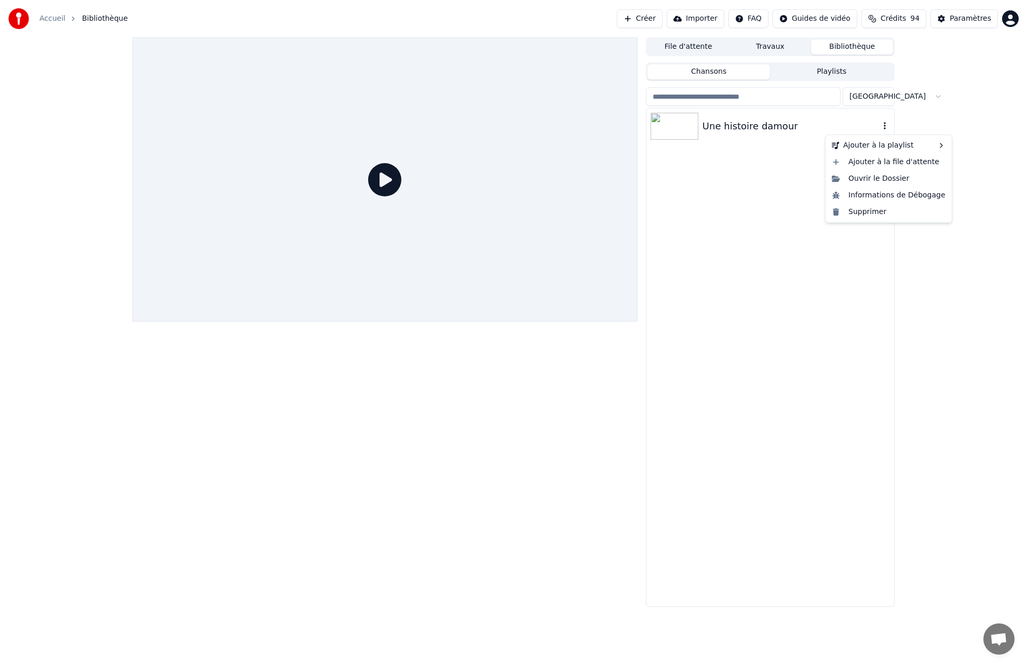
click at [885, 126] on icon "button" at bounding box center [885, 125] width 2 height 7
click at [686, 126] on img at bounding box center [675, 126] width 48 height 27
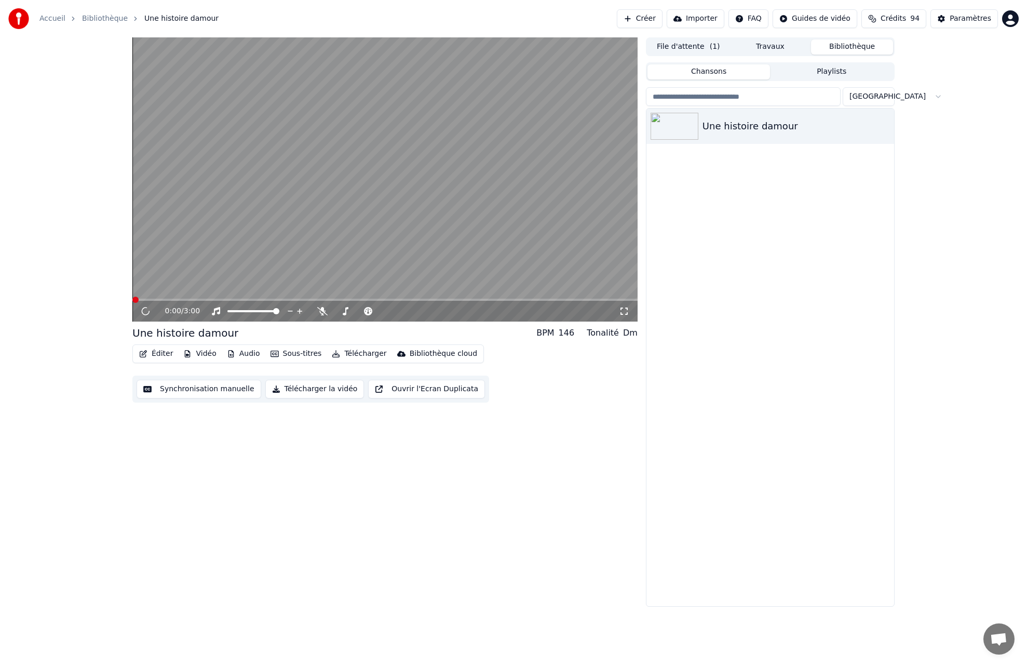
click at [445, 250] on video at bounding box center [384, 179] width 505 height 284
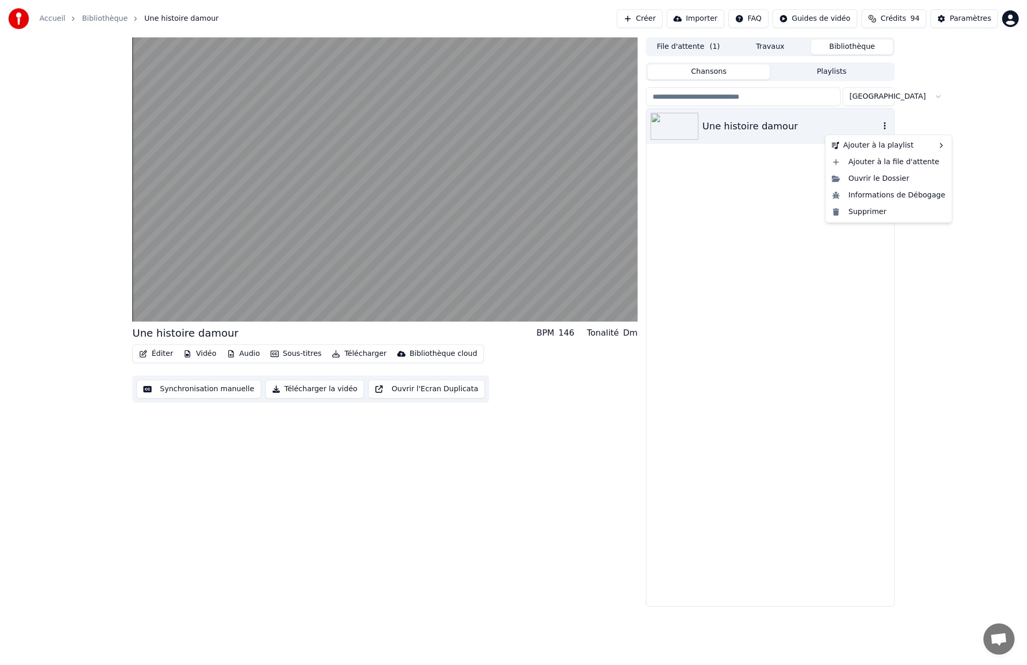
click at [885, 126] on icon "button" at bounding box center [885, 125] width 2 height 7
click at [886, 177] on div "Ouvrir le Dossier" at bounding box center [889, 178] width 122 height 17
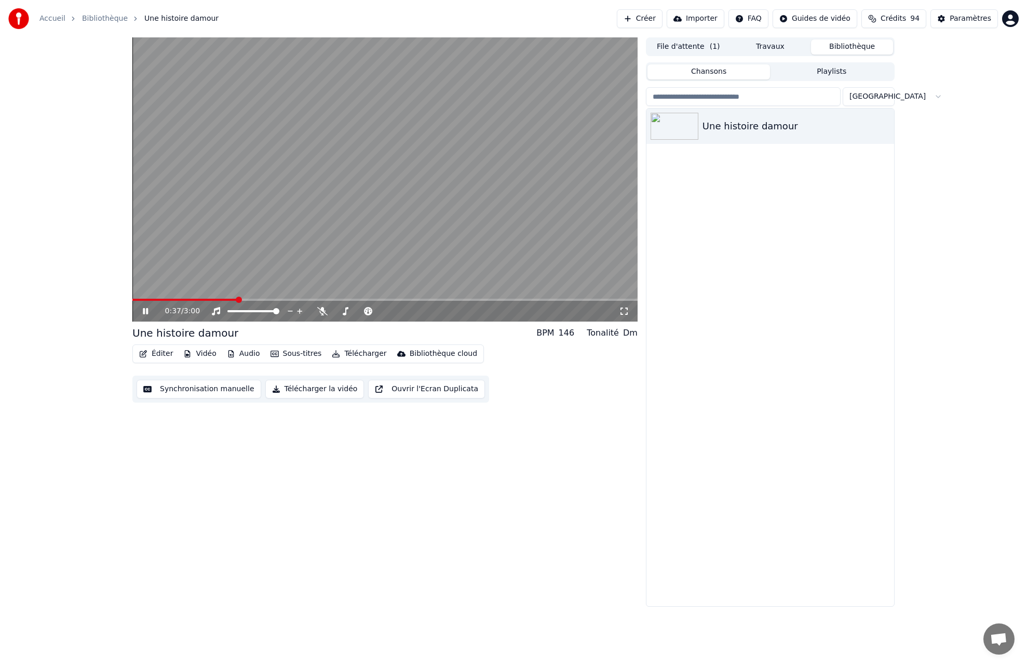
click at [146, 312] on icon at bounding box center [153, 311] width 24 height 8
click at [146, 311] on icon at bounding box center [145, 310] width 6 height 7
click at [145, 311] on icon at bounding box center [153, 311] width 24 height 8
click at [202, 352] on button "Vidéo" at bounding box center [199, 353] width 41 height 15
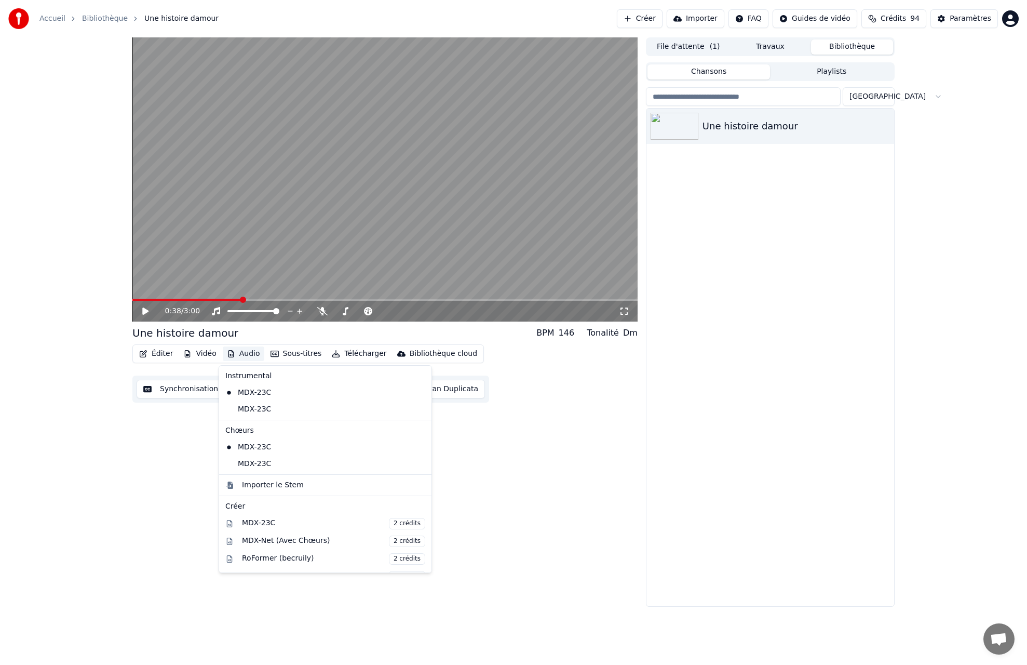
click at [246, 353] on button "Audio" at bounding box center [244, 353] width 42 height 15
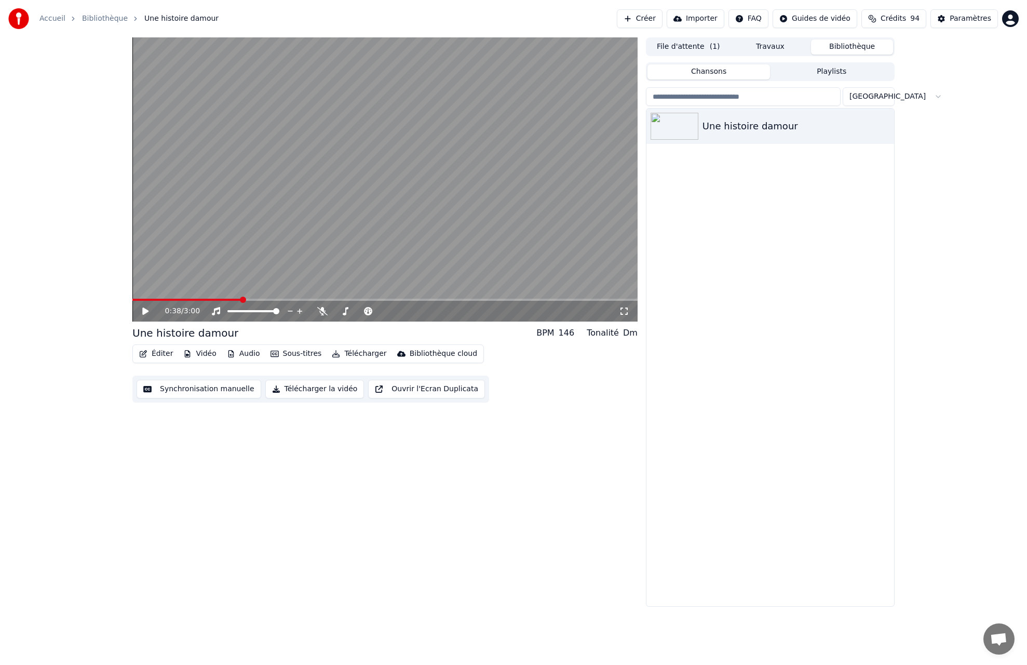
click at [246, 353] on button "Audio" at bounding box center [244, 353] width 42 height 15
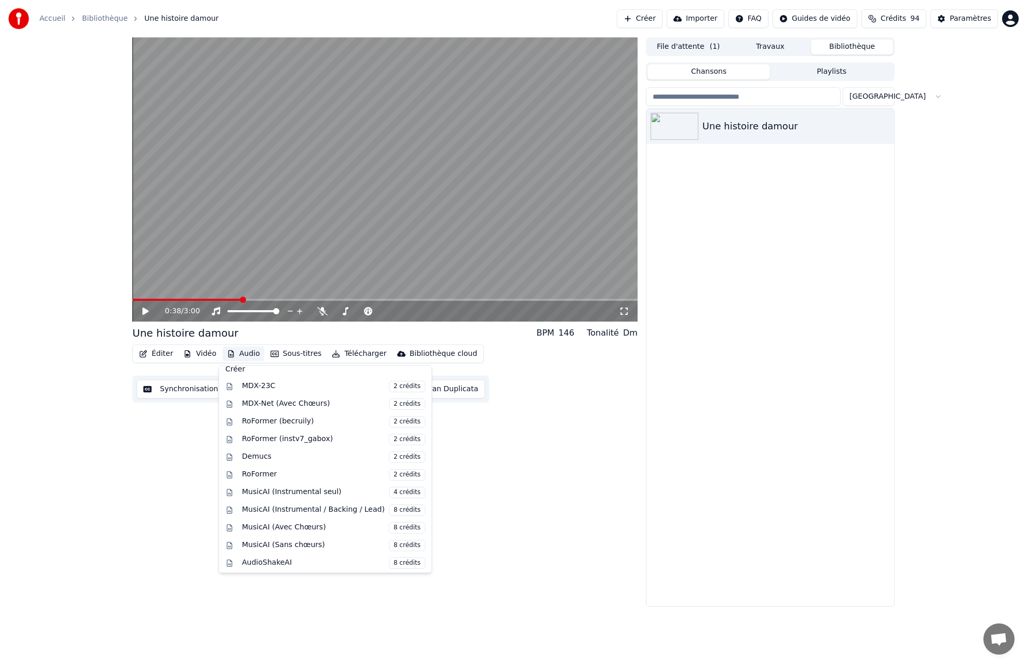
scroll to position [139, 0]
click at [754, 391] on div "Une histoire damour" at bounding box center [771, 358] width 248 height 498
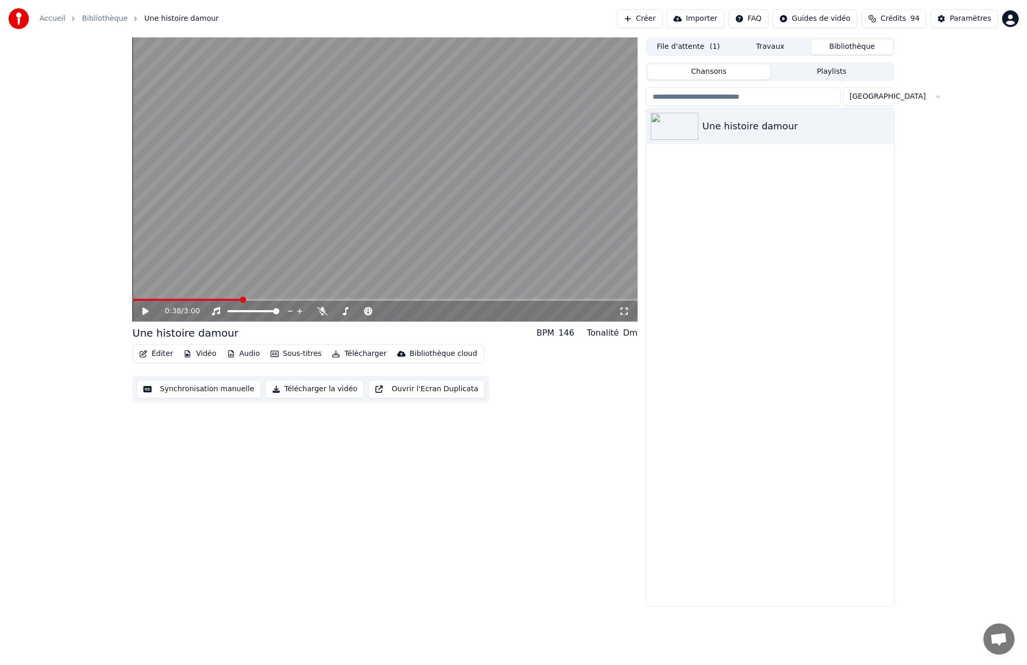
click at [370, 352] on button "Télécharger" at bounding box center [359, 353] width 63 height 15
click at [837, 214] on div "Une histoire damour" at bounding box center [771, 358] width 248 height 498
